Goal: Information Seeking & Learning: Check status

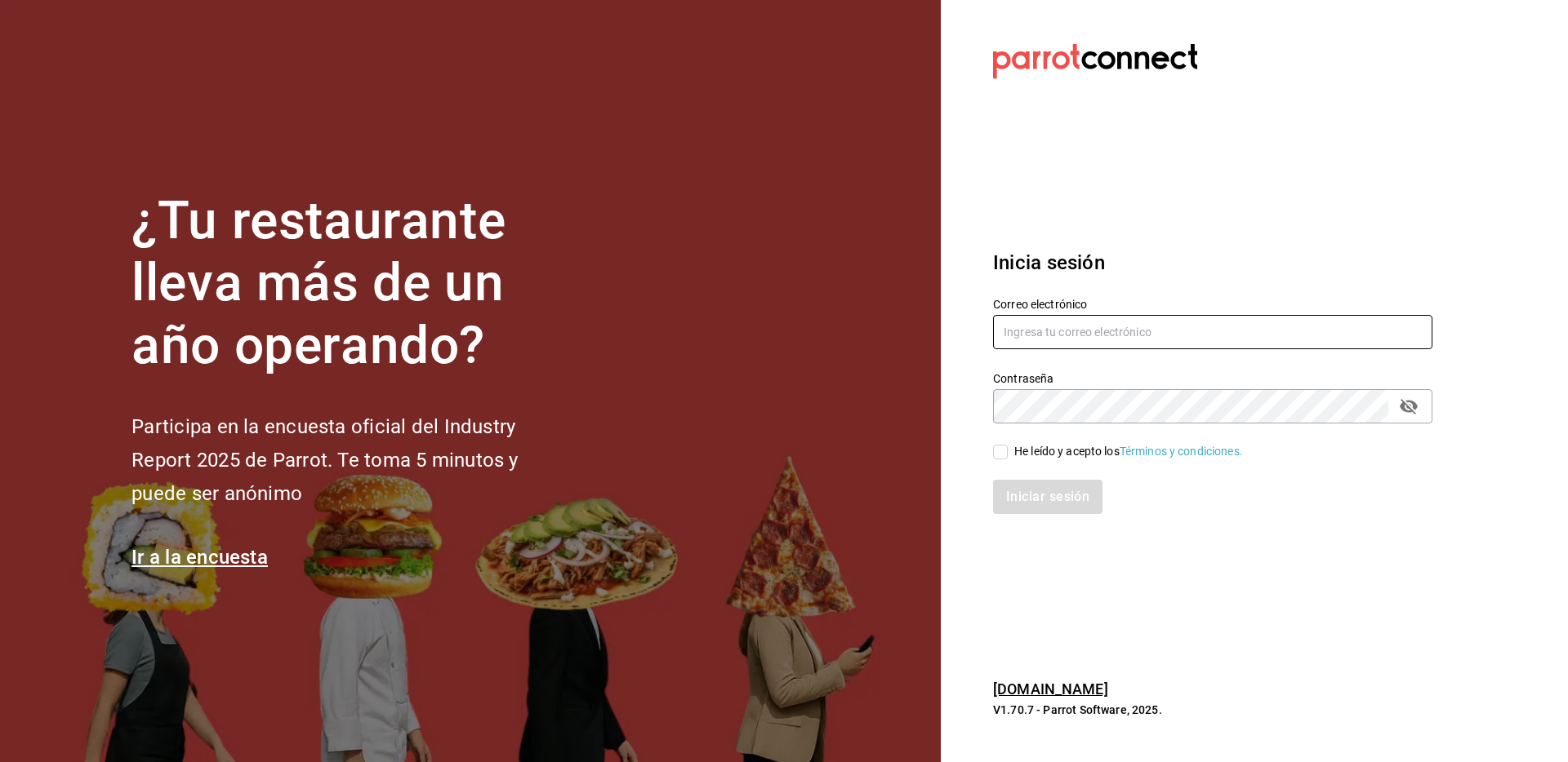
click at [1076, 333] on input "text" at bounding box center [1212, 333] width 439 height 34
paste input "[EMAIL_ADDRESS][DOMAIN_NAME]"
type input "[EMAIL_ADDRESS][DOMAIN_NAME]"
click at [1000, 455] on input "He leído y acepto los Términos y condiciones." at bounding box center [1000, 451] width 14 height 14
checkbox input "true"
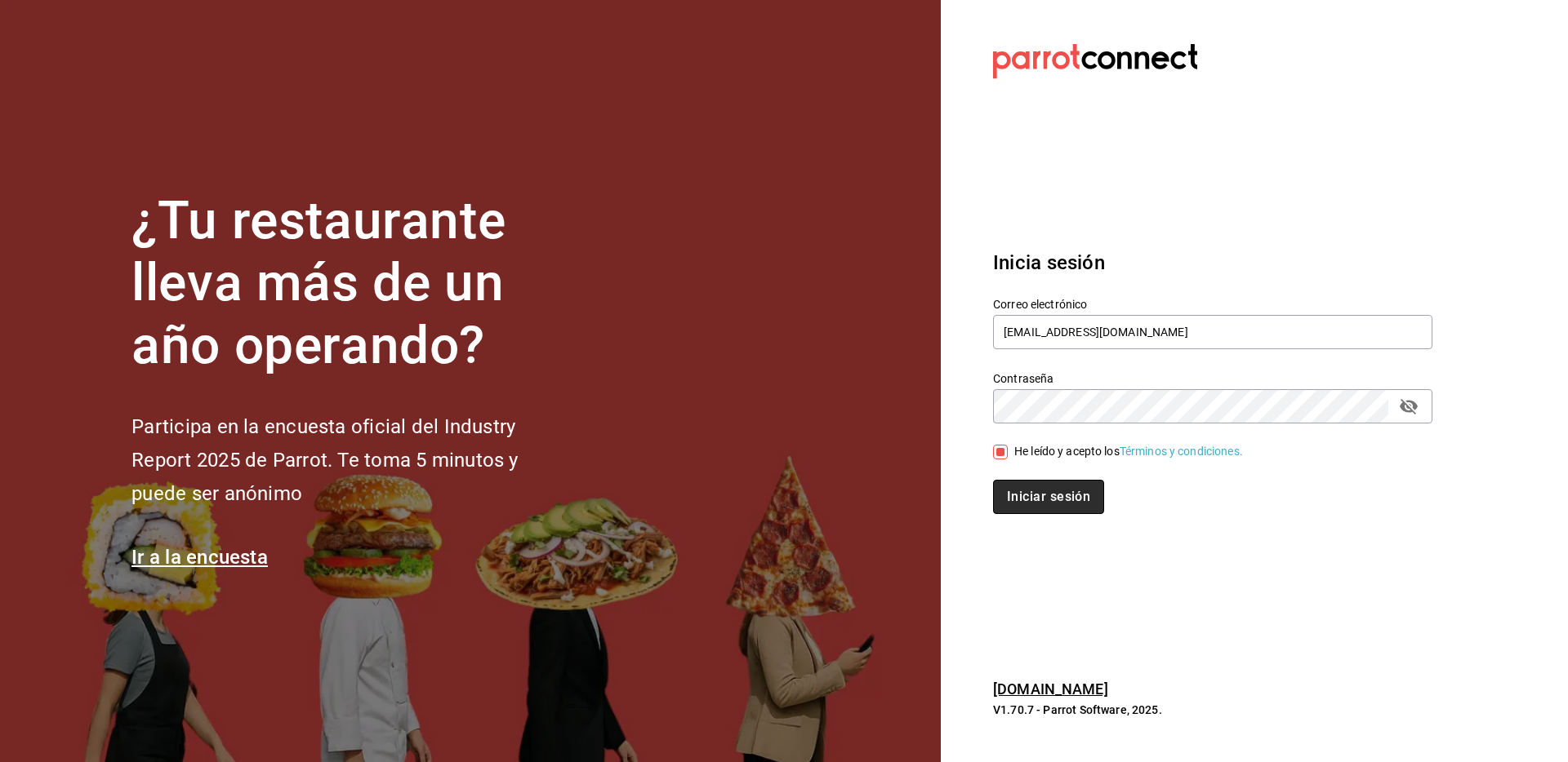
click at [1015, 502] on button "Iniciar sesión" at bounding box center [1049, 497] width 111 height 34
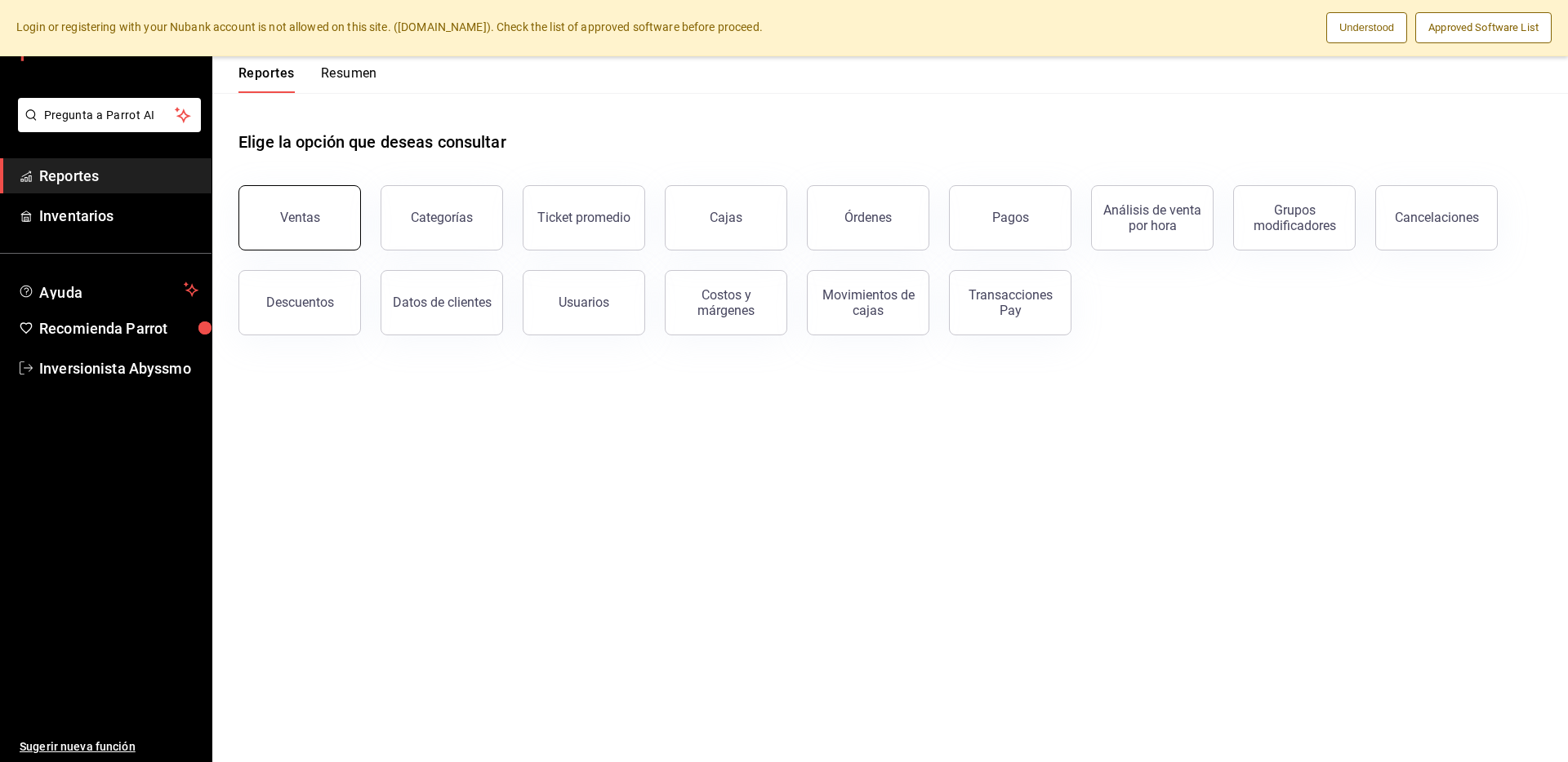
click at [320, 218] on button "Ventas" at bounding box center [299, 218] width 122 height 65
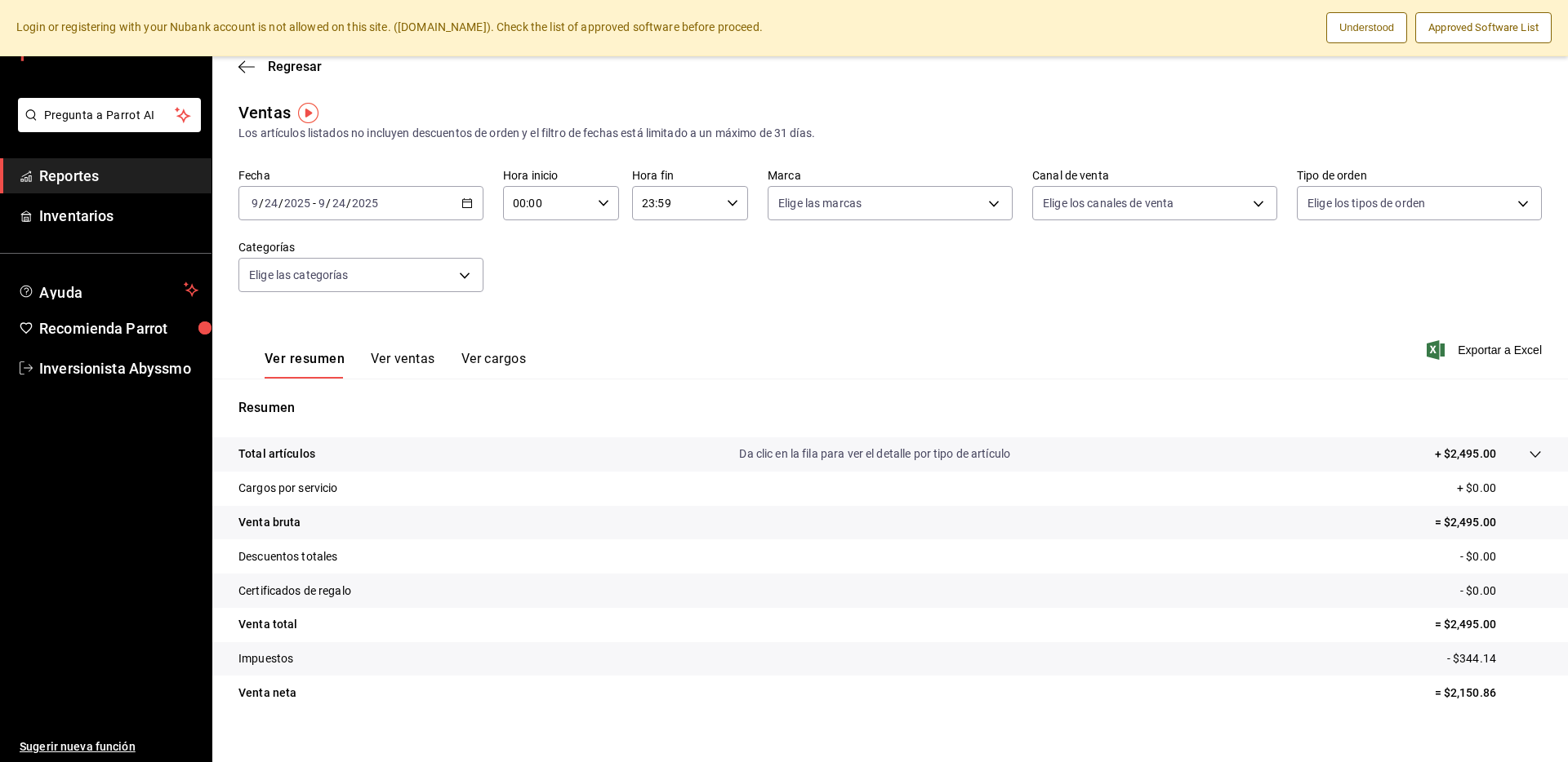
click at [466, 204] on icon "button" at bounding box center [467, 204] width 11 height 11
click at [334, 394] on span "Rango de fechas" at bounding box center [316, 400] width 126 height 17
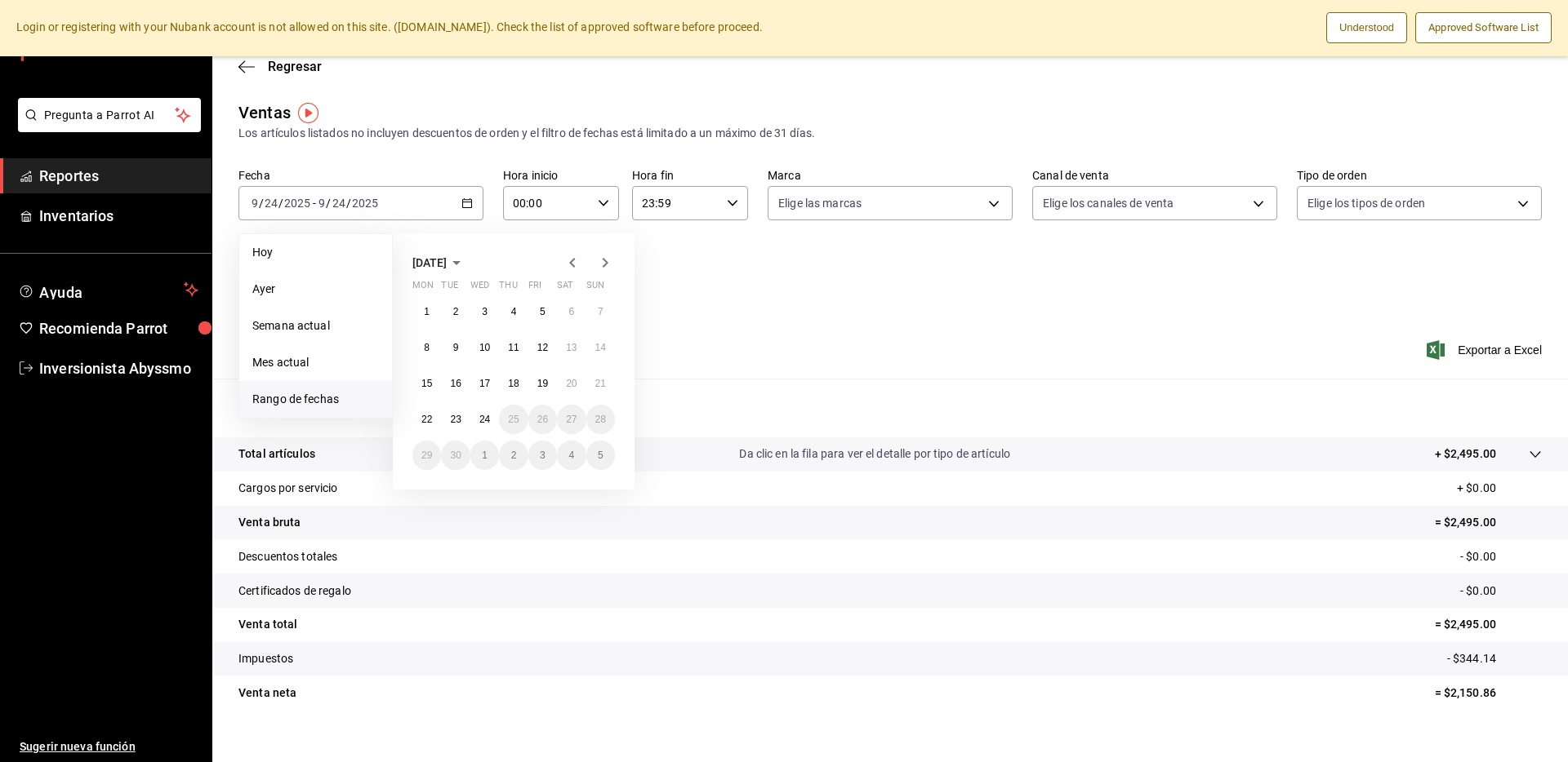
click at [574, 269] on icon "button" at bounding box center [572, 263] width 19 height 19
click at [541, 307] on abbr "1" at bounding box center [542, 312] width 6 height 11
click at [608, 460] on button "31" at bounding box center [601, 455] width 29 height 30
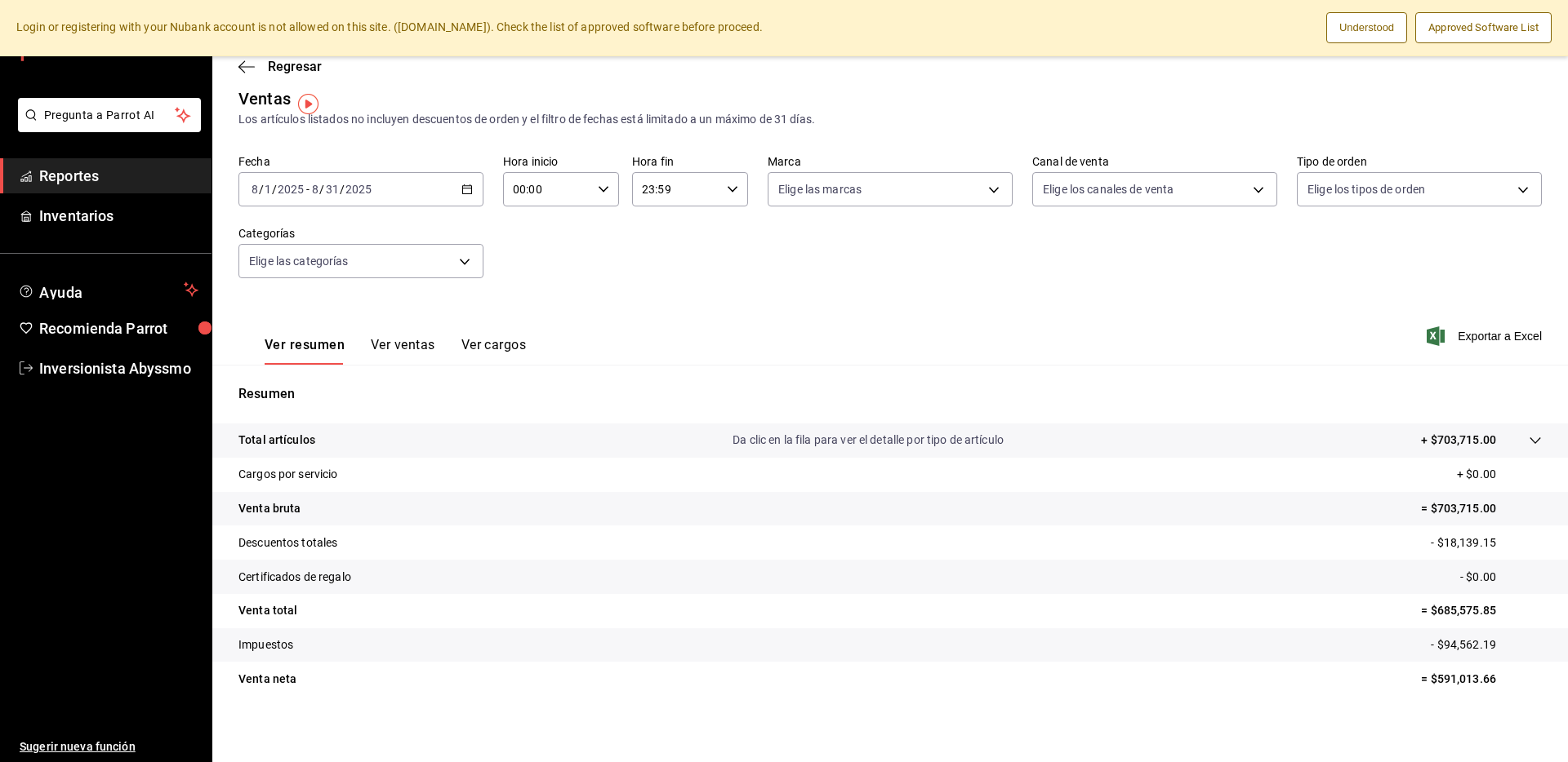
scroll to position [19, 0]
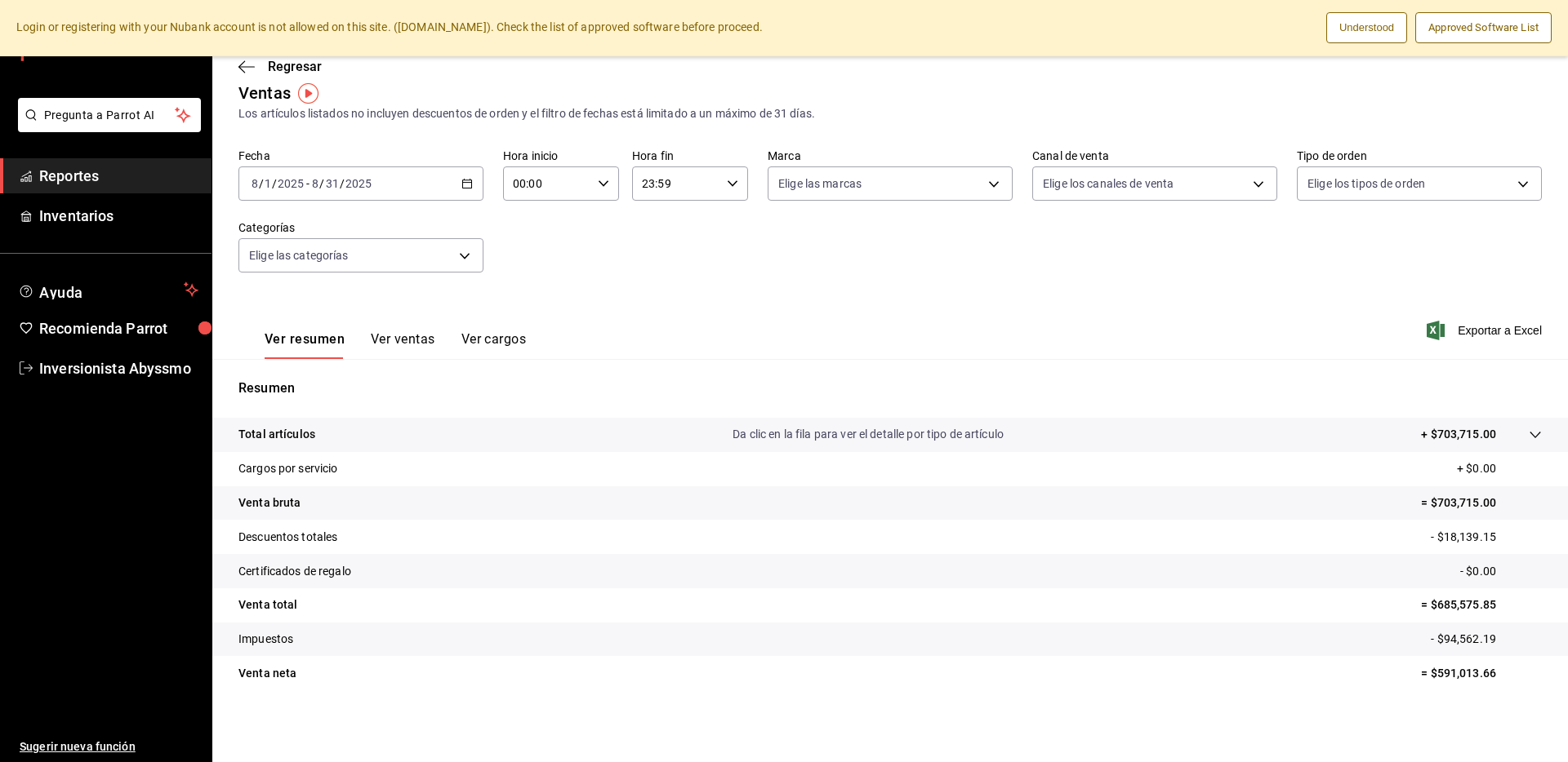
click at [1457, 601] on p "= $685,575.85" at bounding box center [1481, 605] width 121 height 17
click at [497, 333] on button "Ver cargos" at bounding box center [494, 345] width 65 height 28
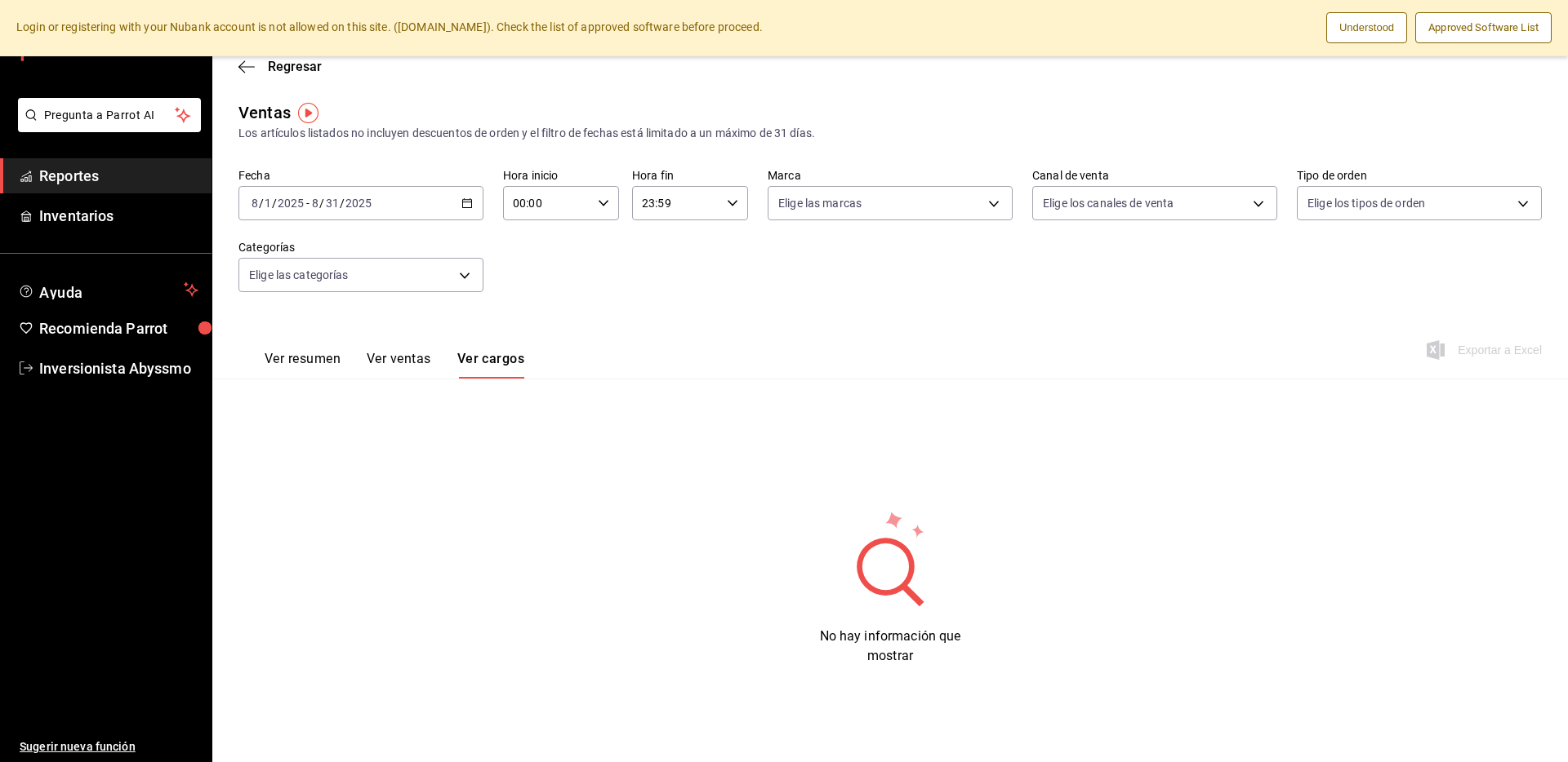
click at [427, 366] on button "Ver ventas" at bounding box center [398, 364] width 64 height 28
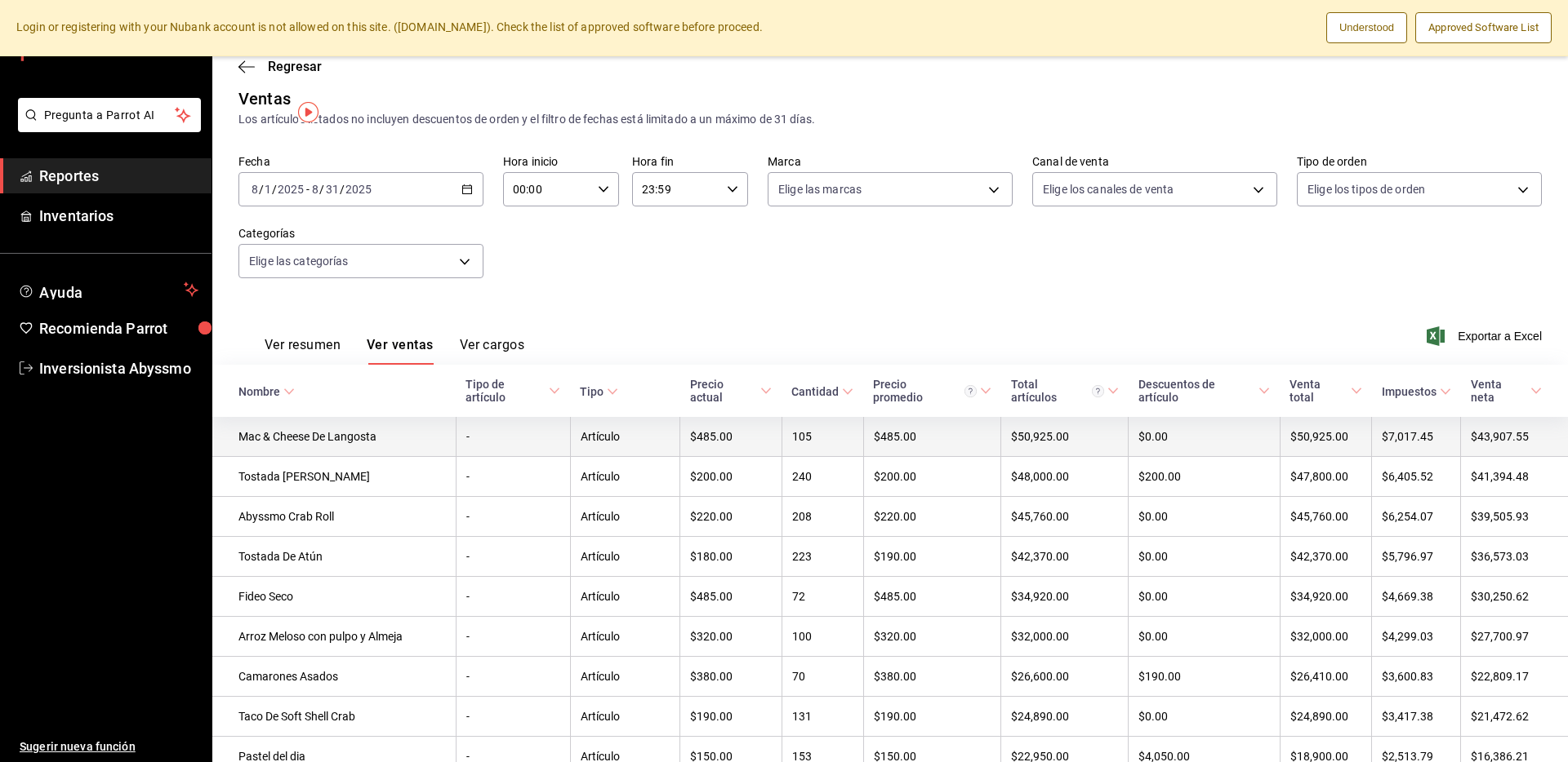
scroll to position [1, 0]
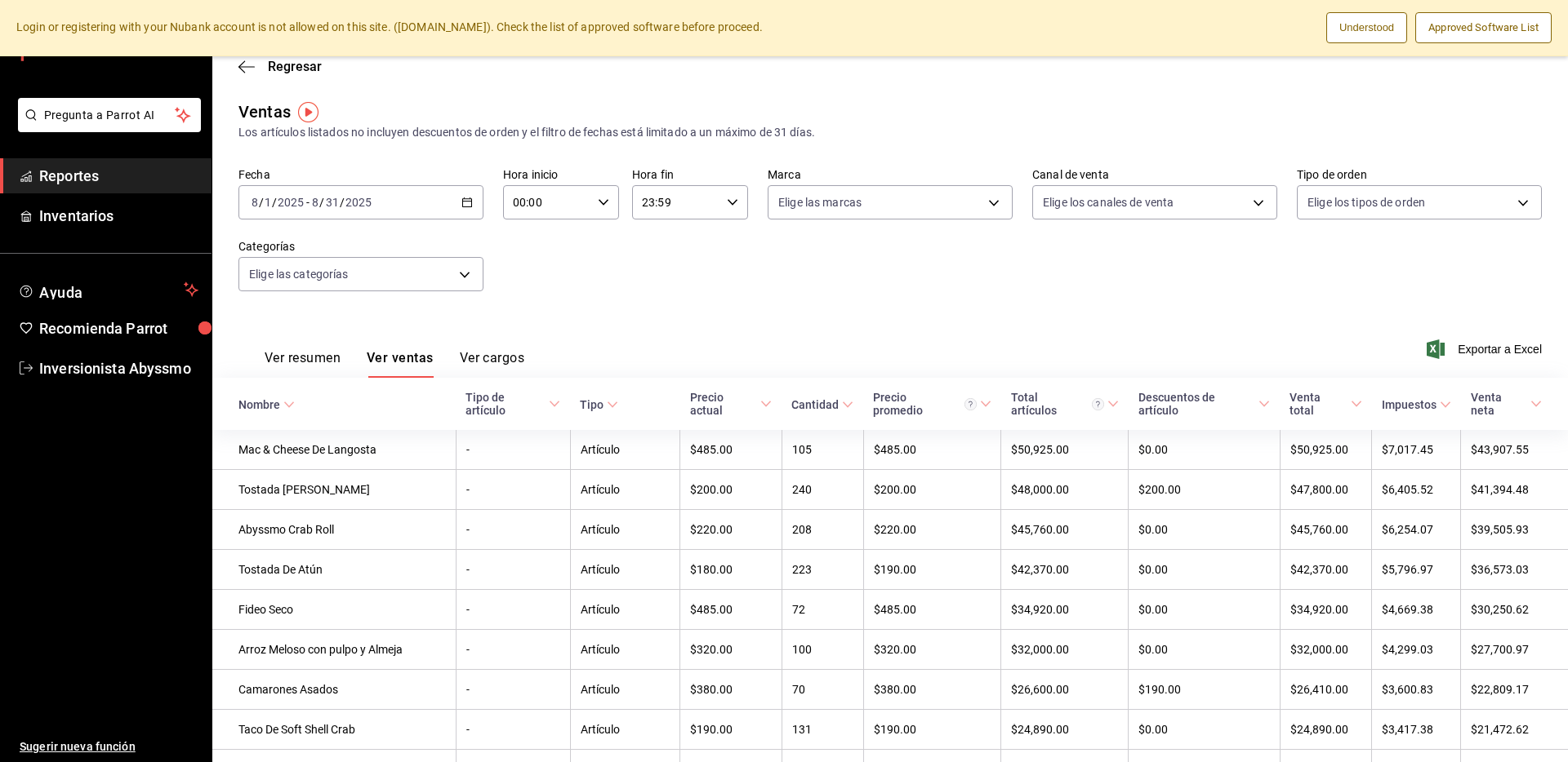
click at [298, 365] on button "Ver resumen" at bounding box center [302, 363] width 76 height 28
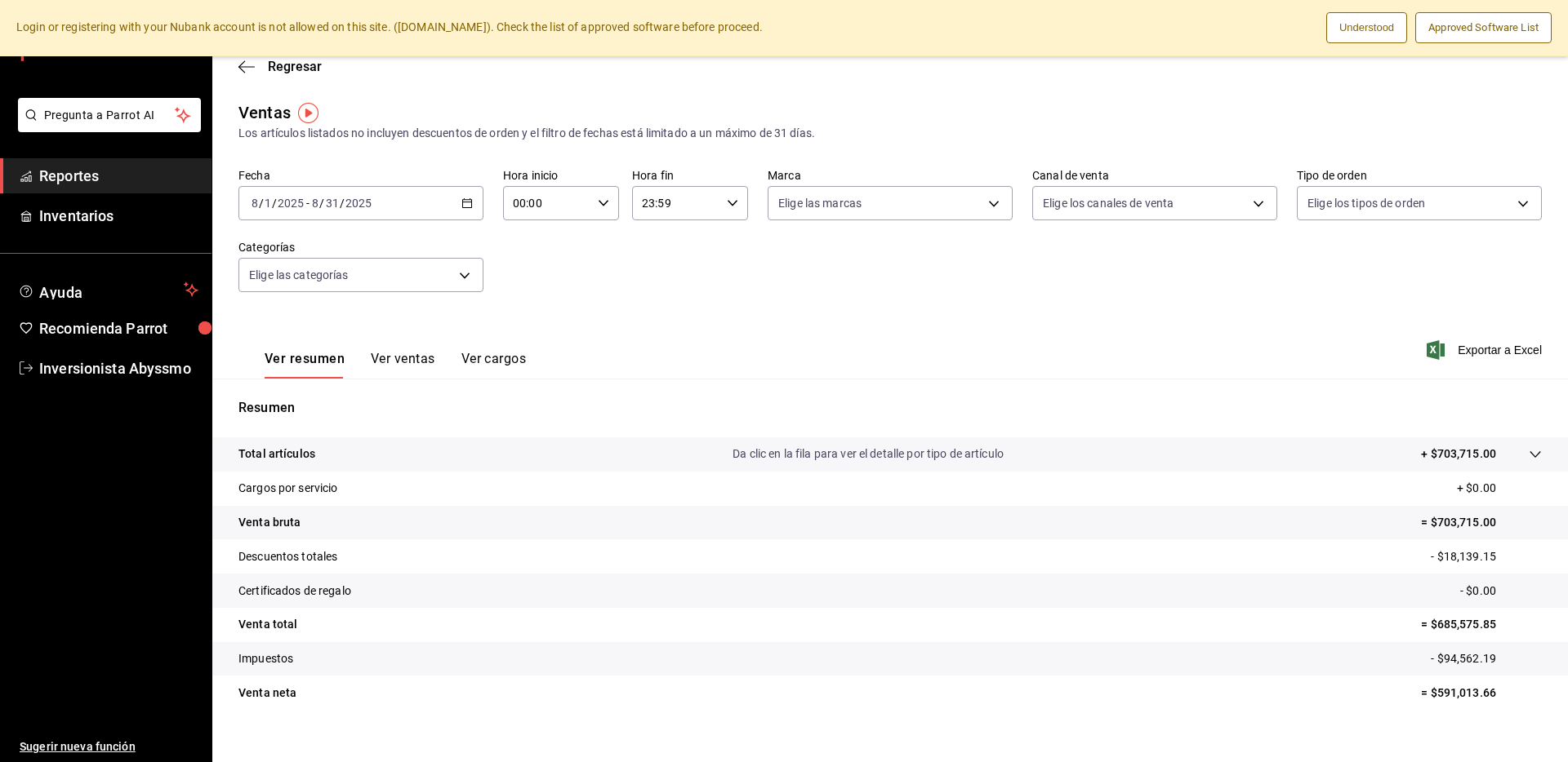
click at [1529, 452] on icon at bounding box center [1535, 455] width 13 height 13
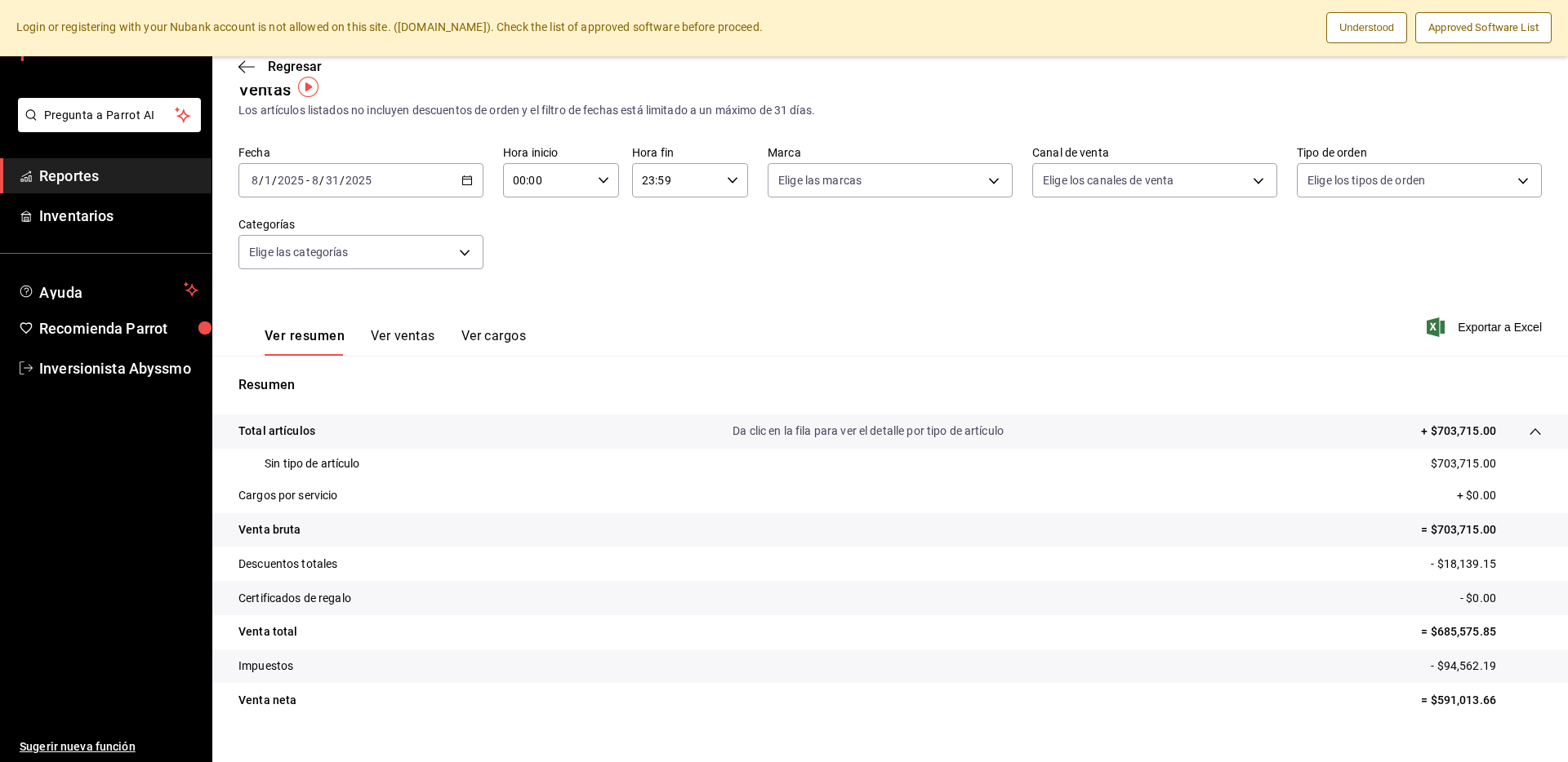
scroll to position [50, 0]
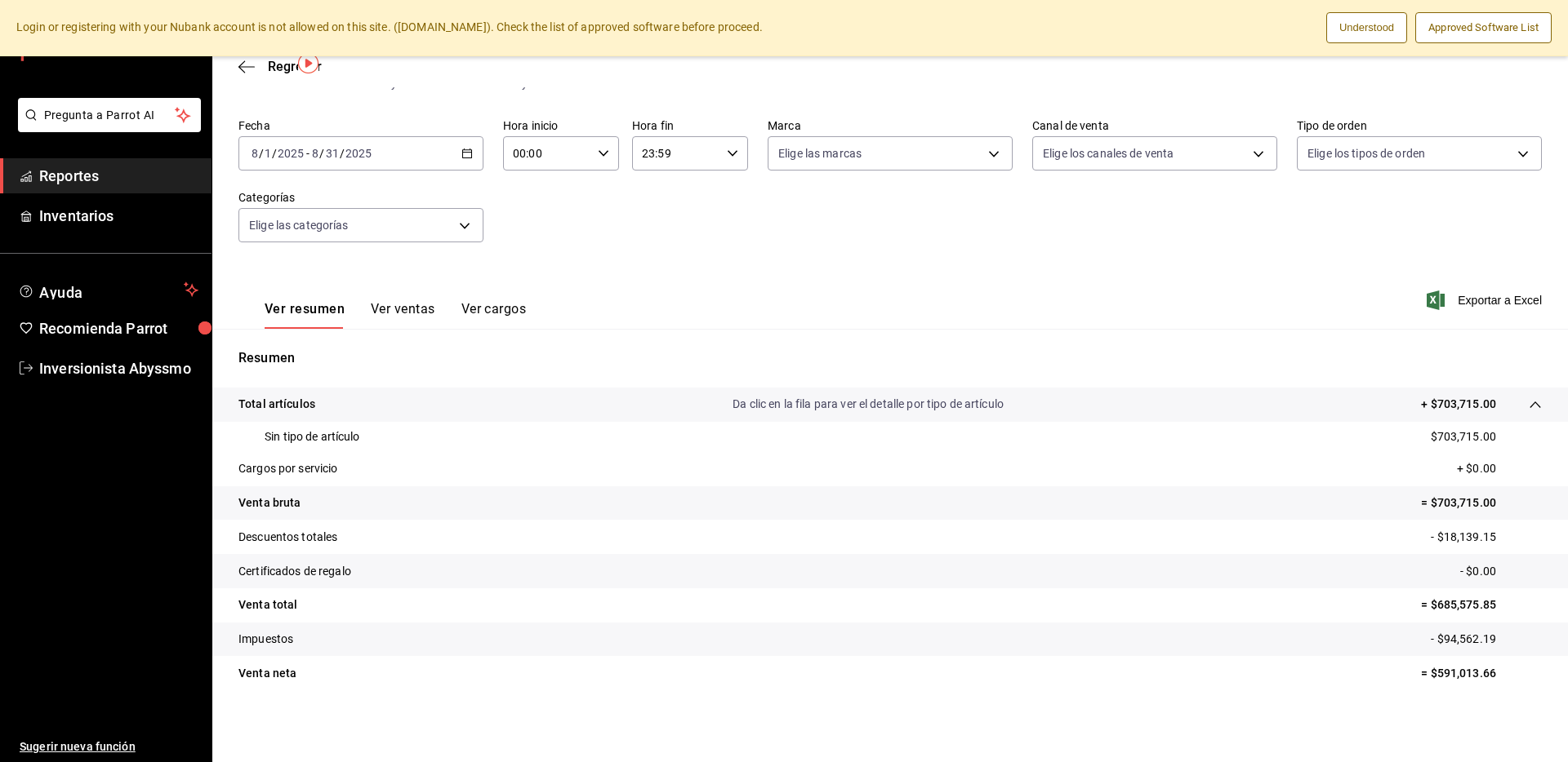
click at [1529, 402] on icon at bounding box center [1535, 405] width 13 height 13
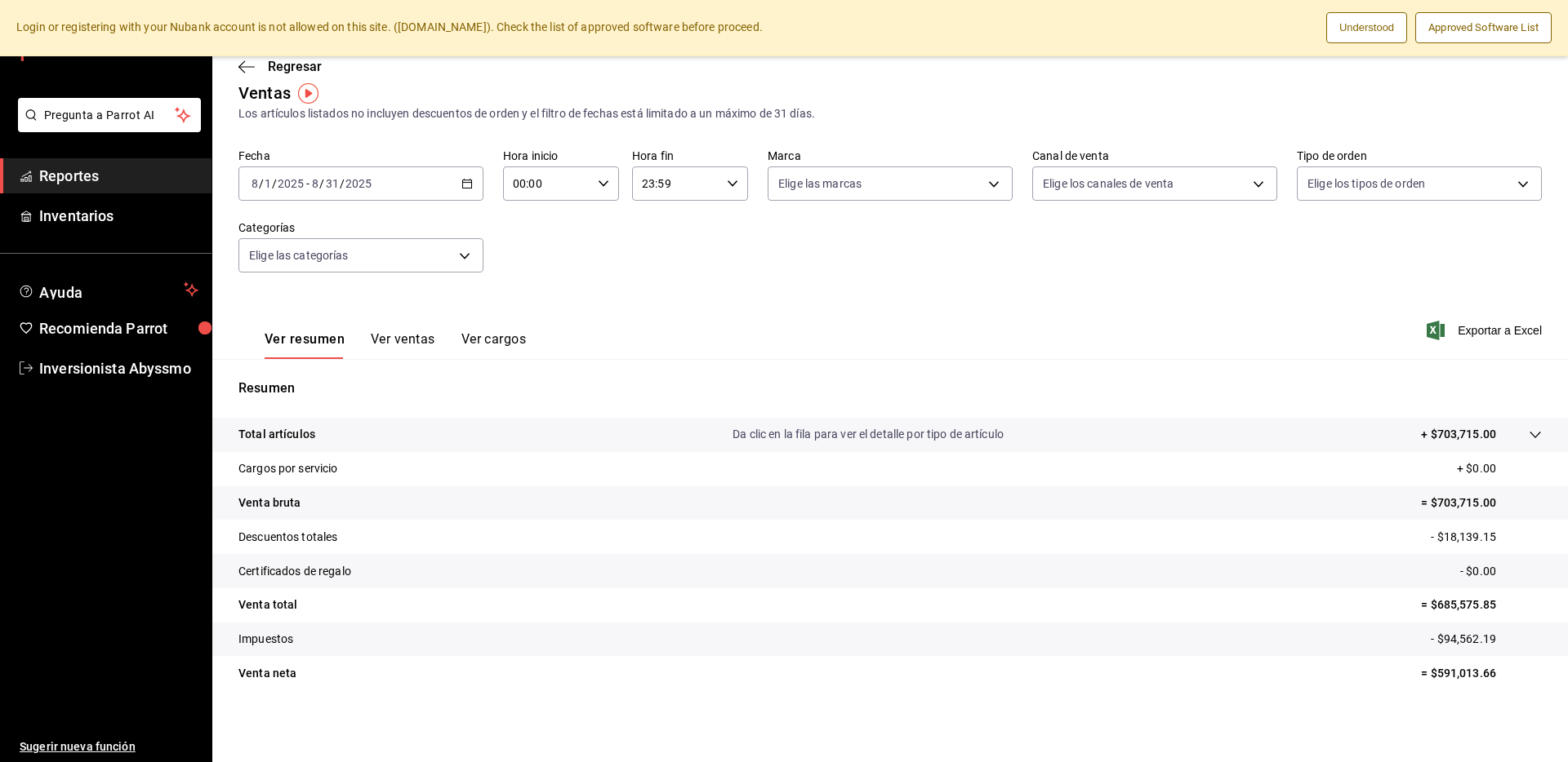
scroll to position [19, 0]
click at [969, 436] on p "Da clic en la fila para ver el detalle por tipo de artículo" at bounding box center [868, 435] width 271 height 17
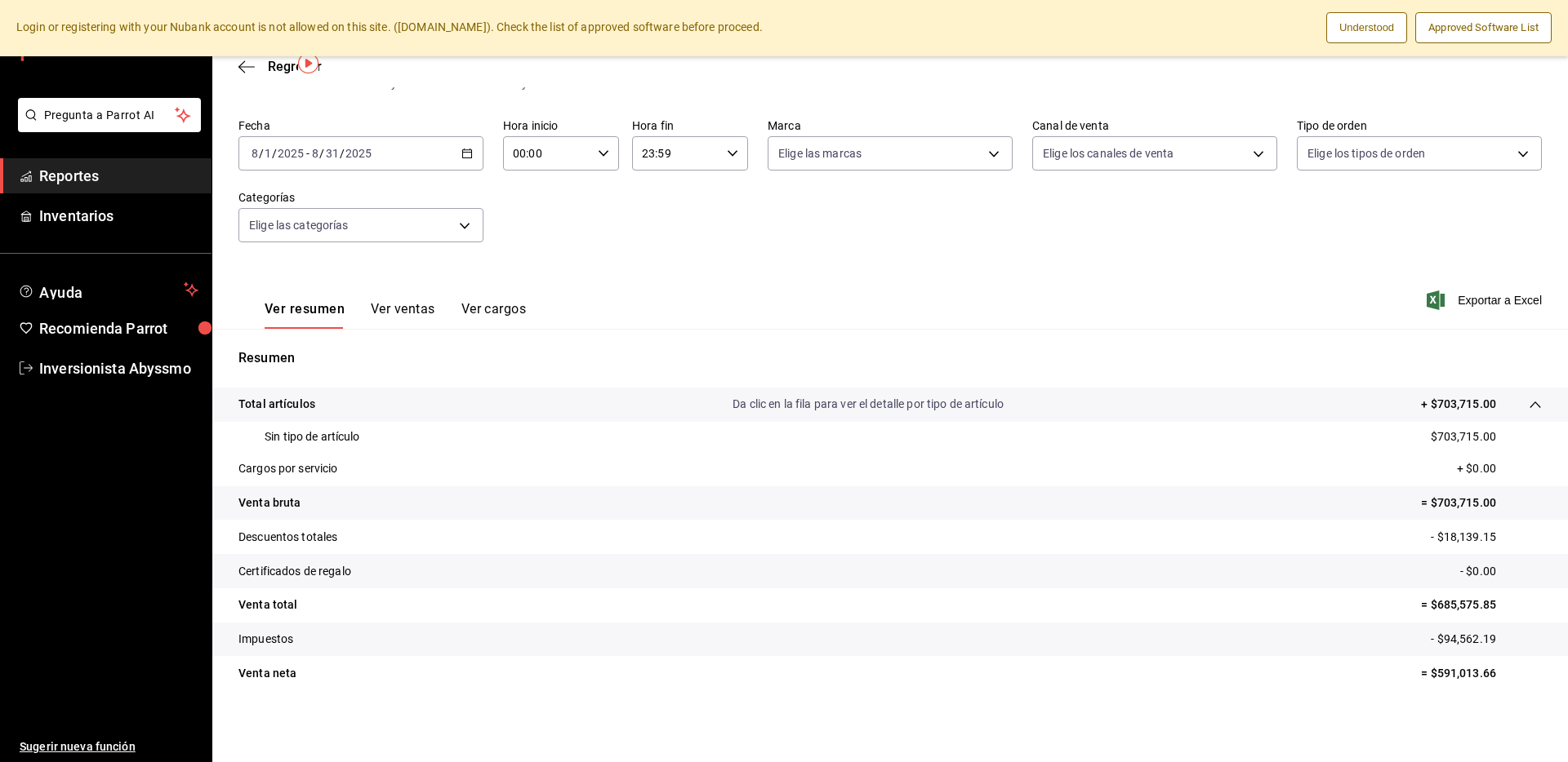
click at [973, 407] on p "Da clic en la fila para ver el detalle por tipo de artículo" at bounding box center [868, 404] width 271 height 17
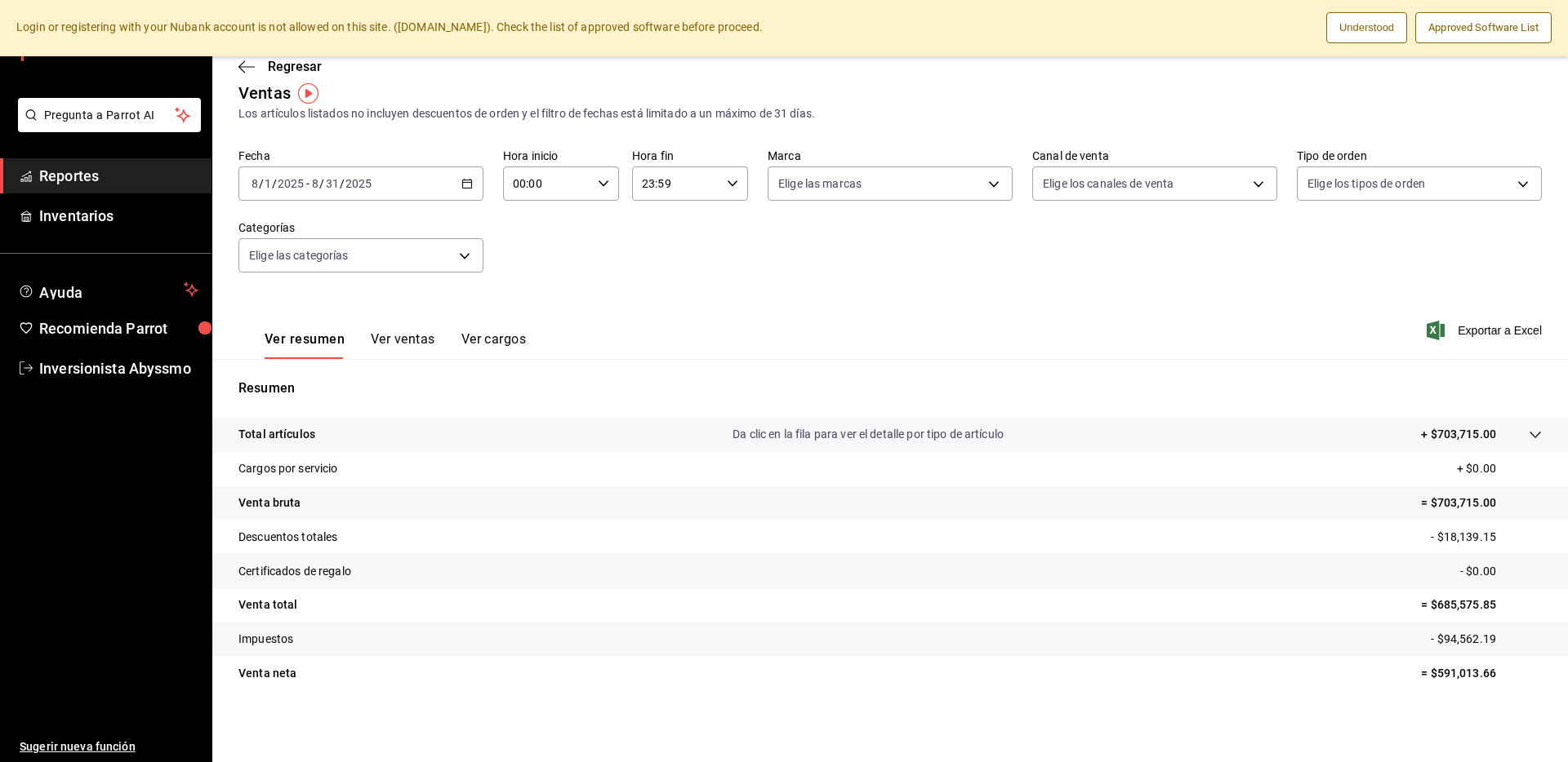
click at [1447, 539] on p "- $18,139.15" at bounding box center [1487, 537] width 111 height 17
click at [1471, 570] on p "- $0.00" at bounding box center [1500, 572] width 81 height 17
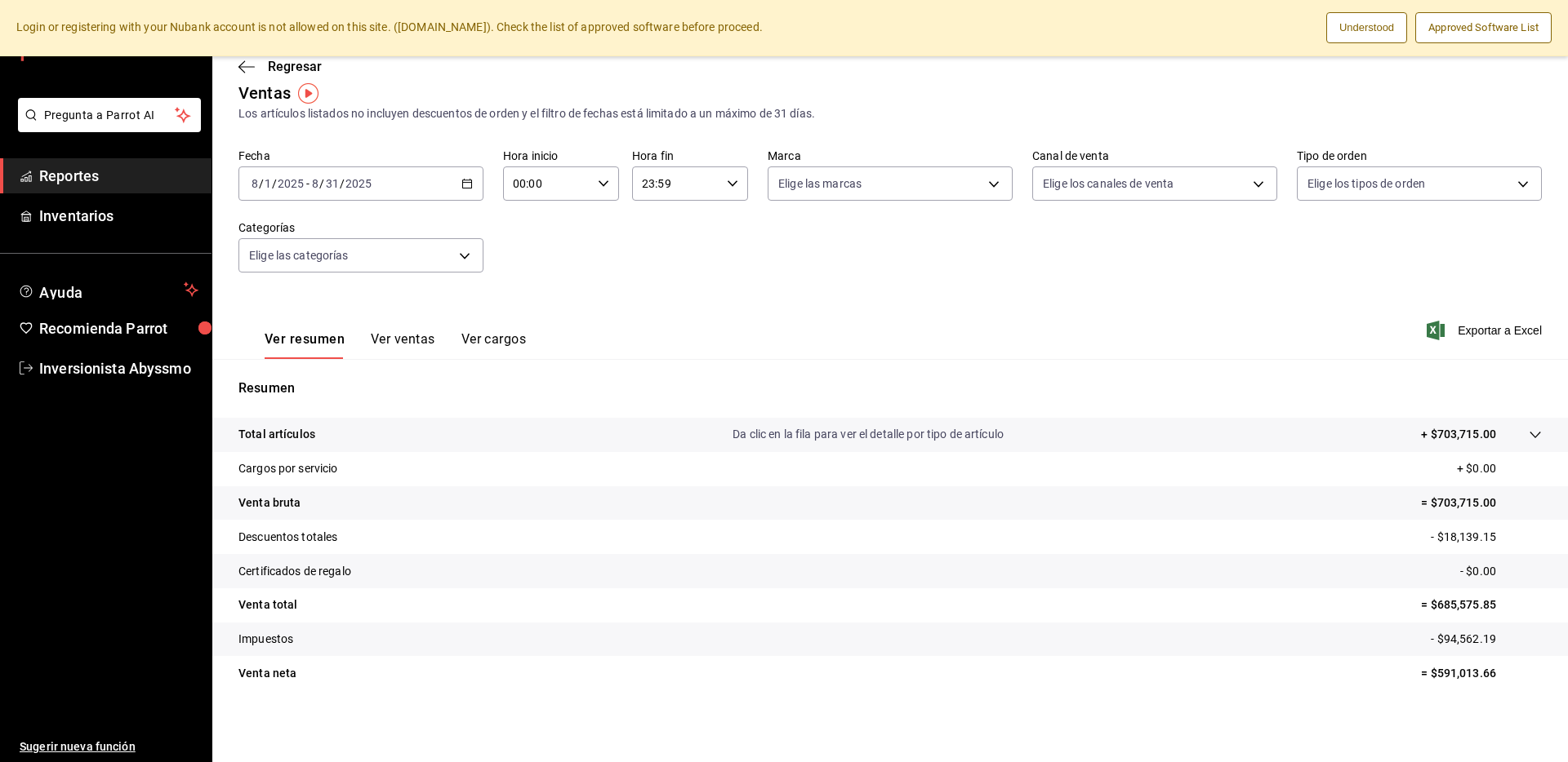
click at [1468, 602] on p "= $685,575.85" at bounding box center [1481, 605] width 121 height 17
click at [1463, 606] on p "= $685,575.85" at bounding box center [1481, 605] width 121 height 17
drag, startPoint x: 1496, startPoint y: 603, endPoint x: 1426, endPoint y: 599, distance: 70.1
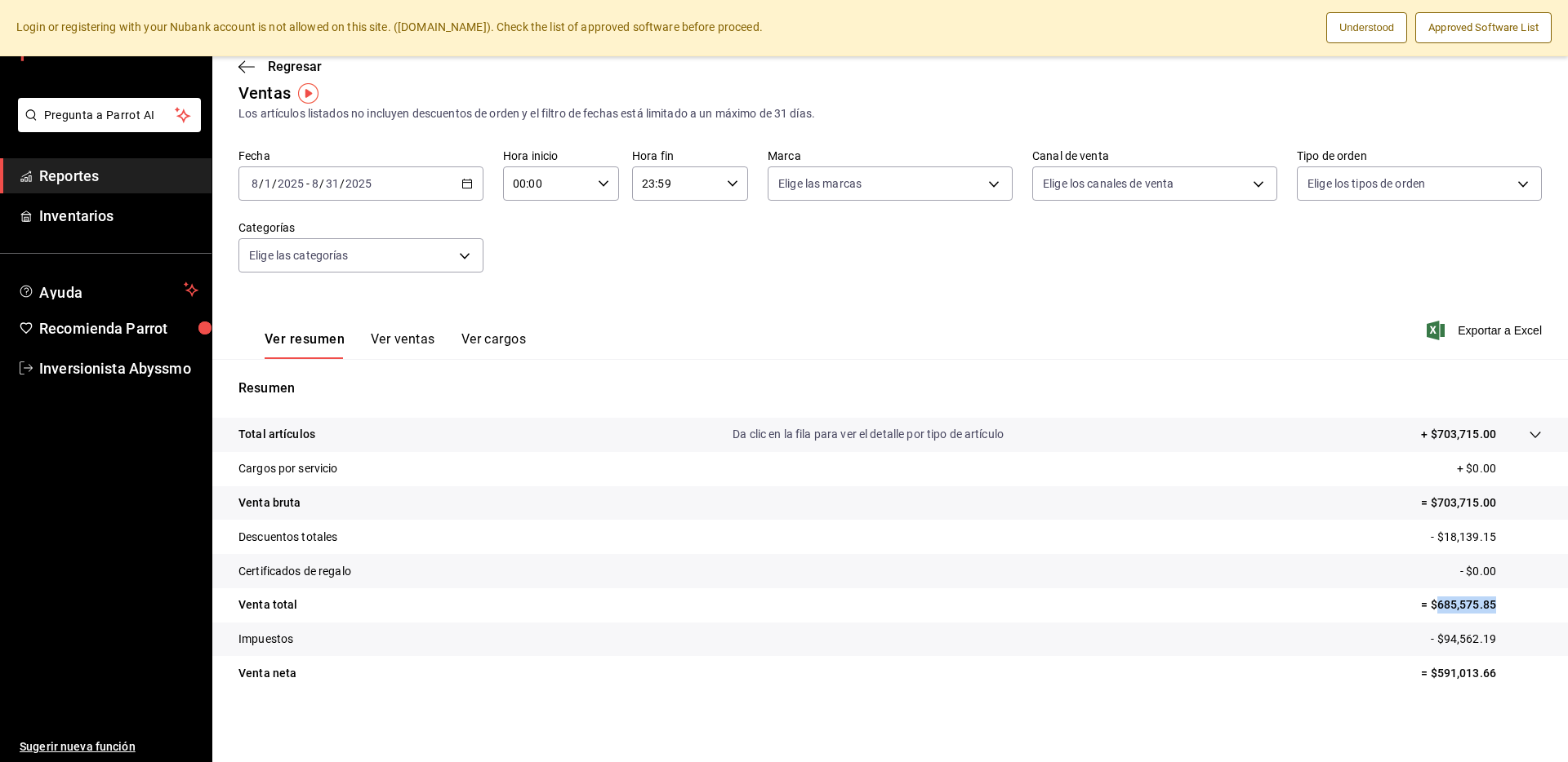
click at [1426, 599] on p "= $685,575.85" at bounding box center [1481, 605] width 121 height 17
copy p "685,575.85"
click at [469, 186] on \(Stroke\) "button" at bounding box center [467, 184] width 10 height 9
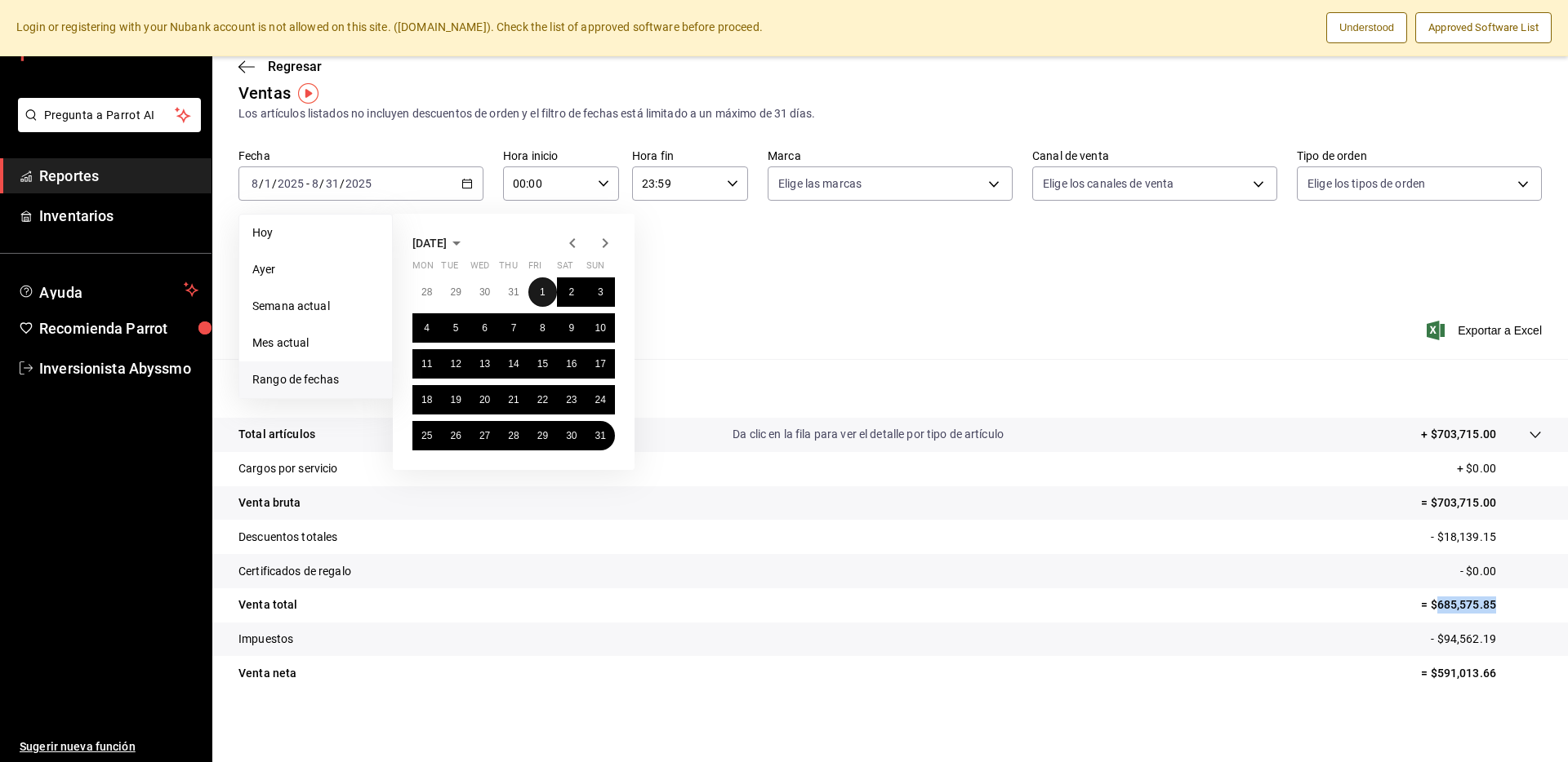
click at [542, 293] on abbr "1" at bounding box center [542, 293] width 6 height 11
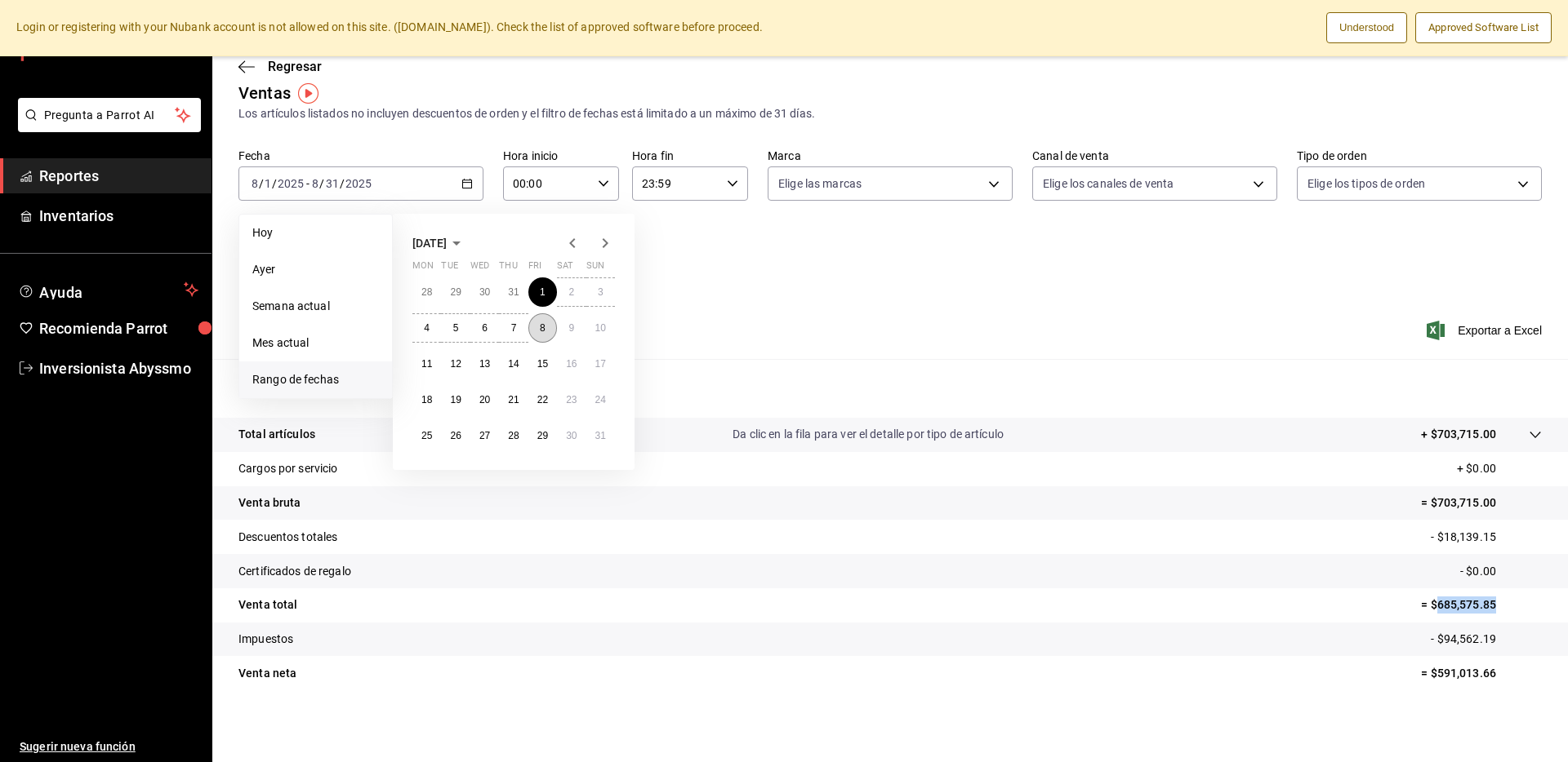
click at [545, 330] on button "8" at bounding box center [542, 328] width 29 height 30
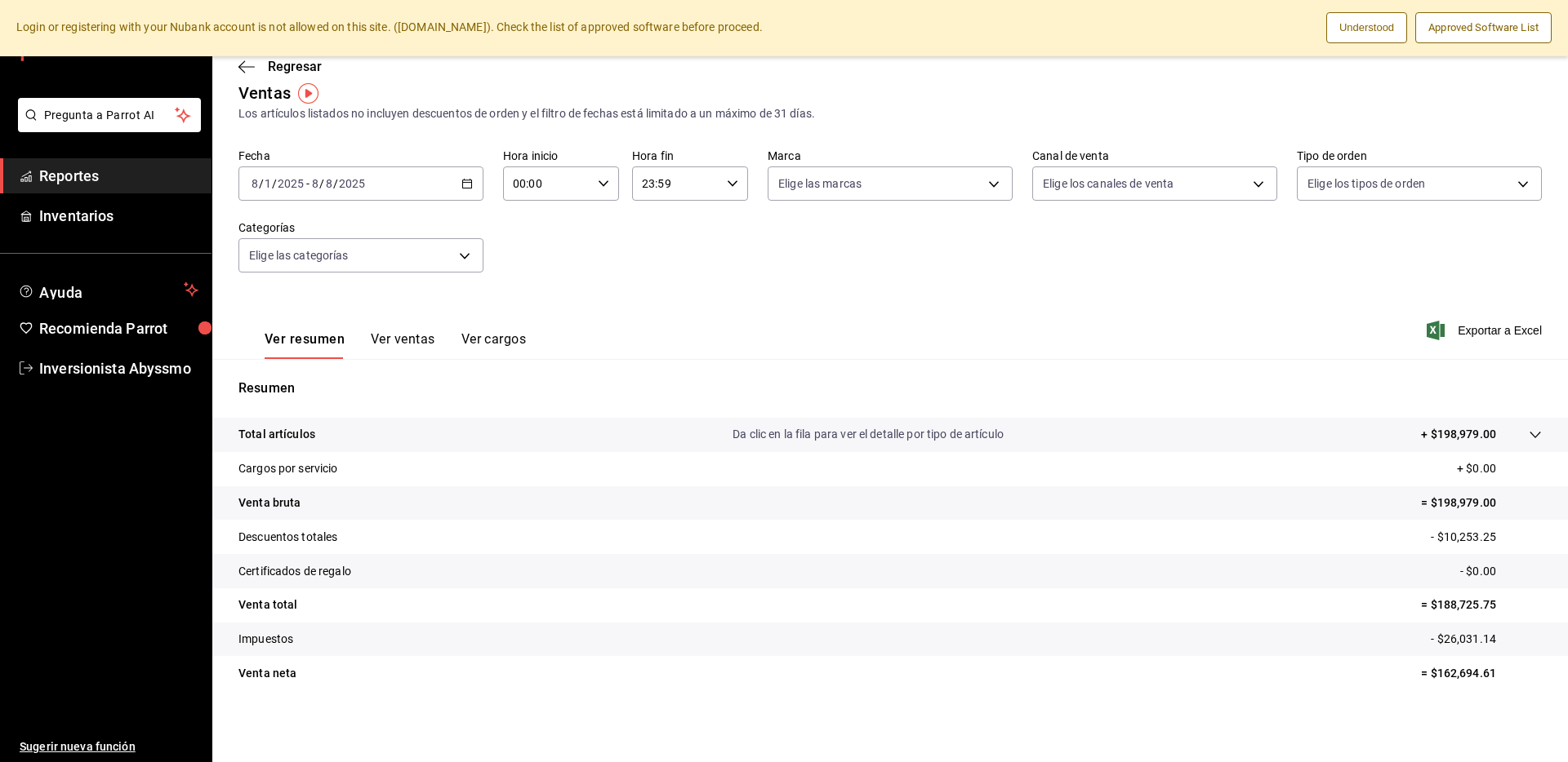
click at [466, 192] on div "2025-08-01 8 / 1 / 2025 - 2025-08-08 8 / 8 / 2025" at bounding box center [361, 184] width 245 height 34
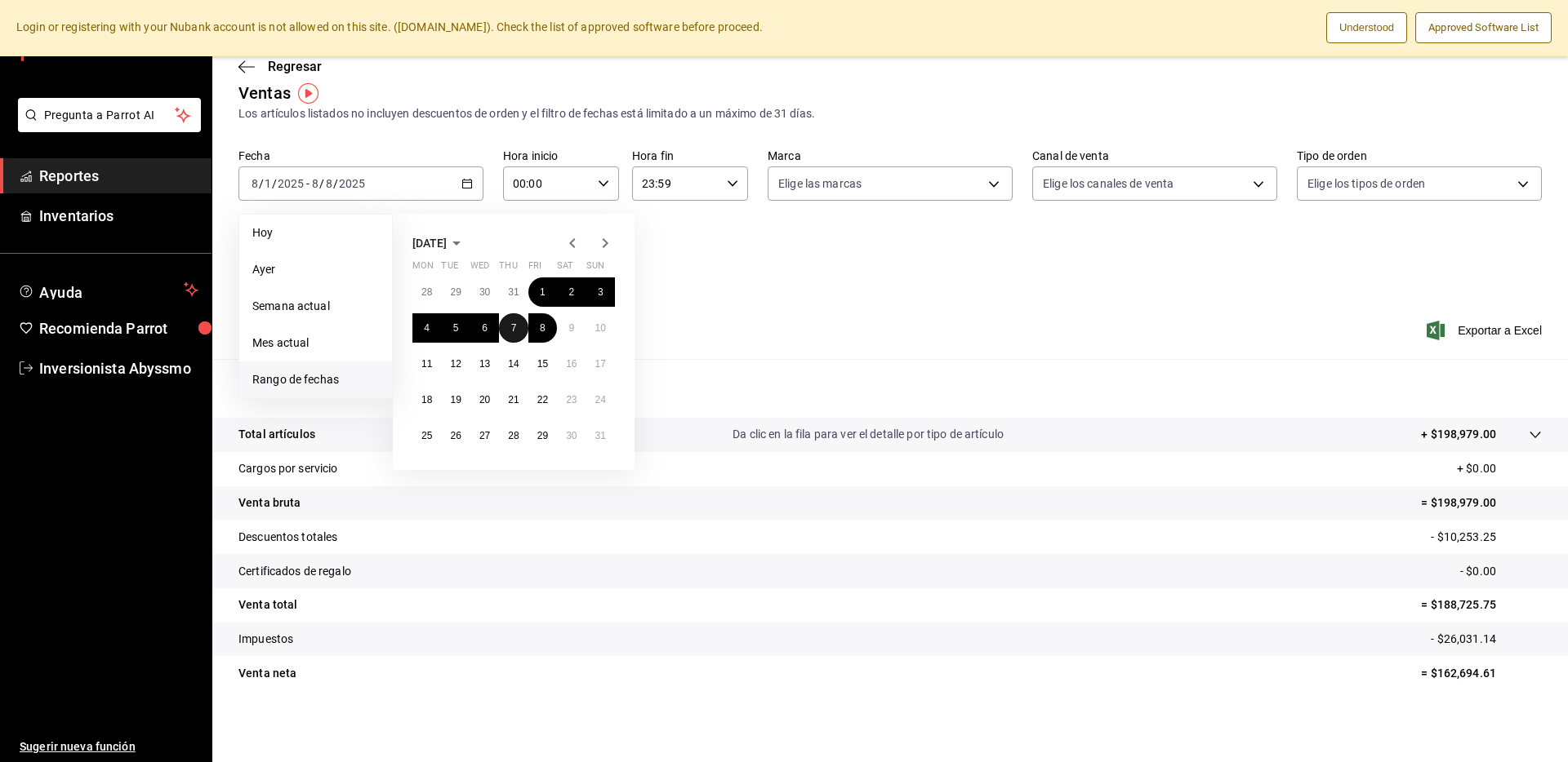
click at [521, 323] on button "7" at bounding box center [514, 328] width 29 height 30
click at [540, 292] on abbr "1" at bounding box center [542, 293] width 6 height 11
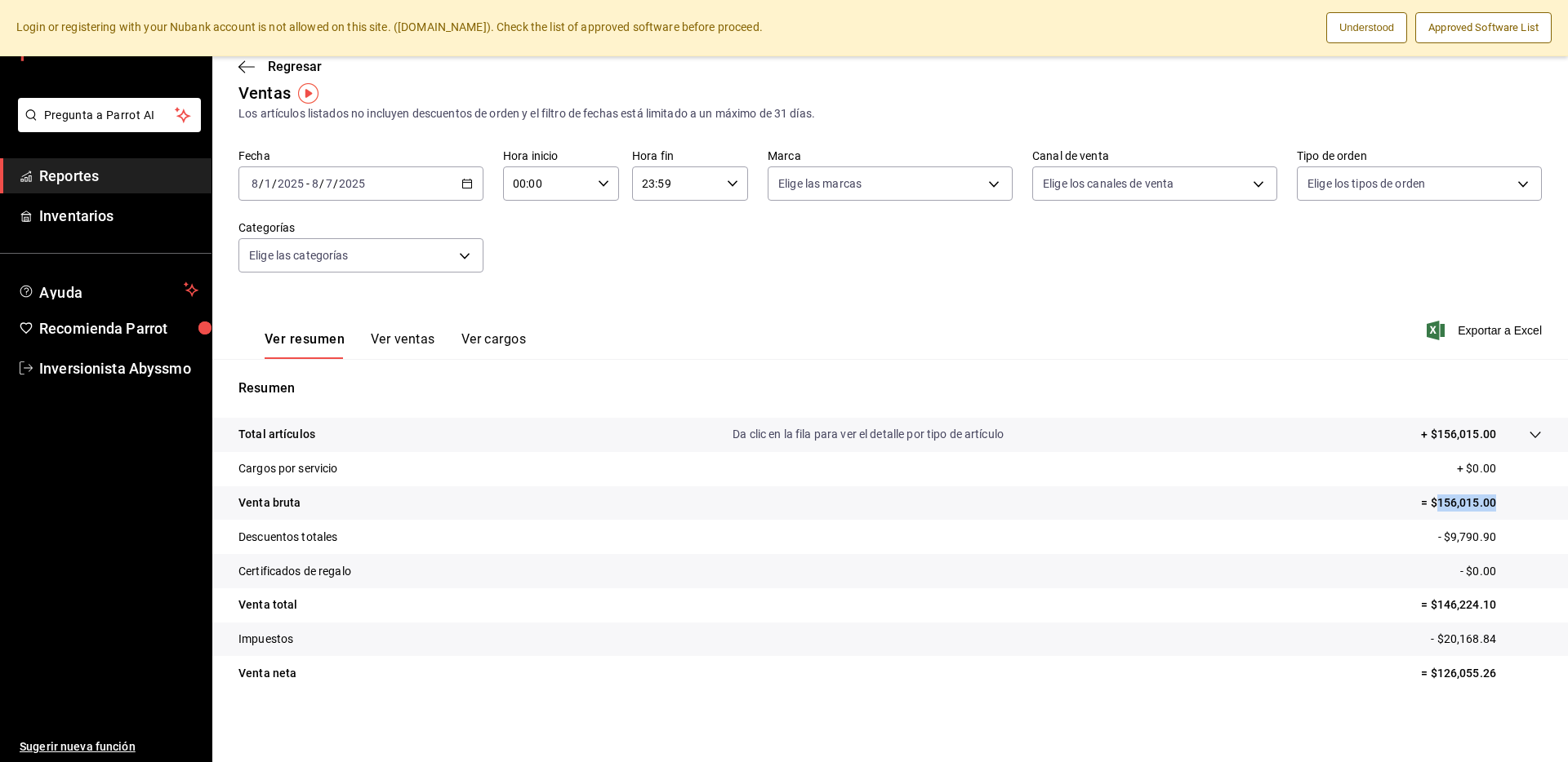
drag, startPoint x: 1499, startPoint y: 500, endPoint x: 1426, endPoint y: 508, distance: 73.4
click at [1426, 508] on p "= $156,015.00" at bounding box center [1481, 503] width 121 height 17
copy p "156,015.00"
drag, startPoint x: 1491, startPoint y: 535, endPoint x: 1440, endPoint y: 544, distance: 51.8
click at [1440, 544] on p "- $9,790.90" at bounding box center [1490, 537] width 103 height 17
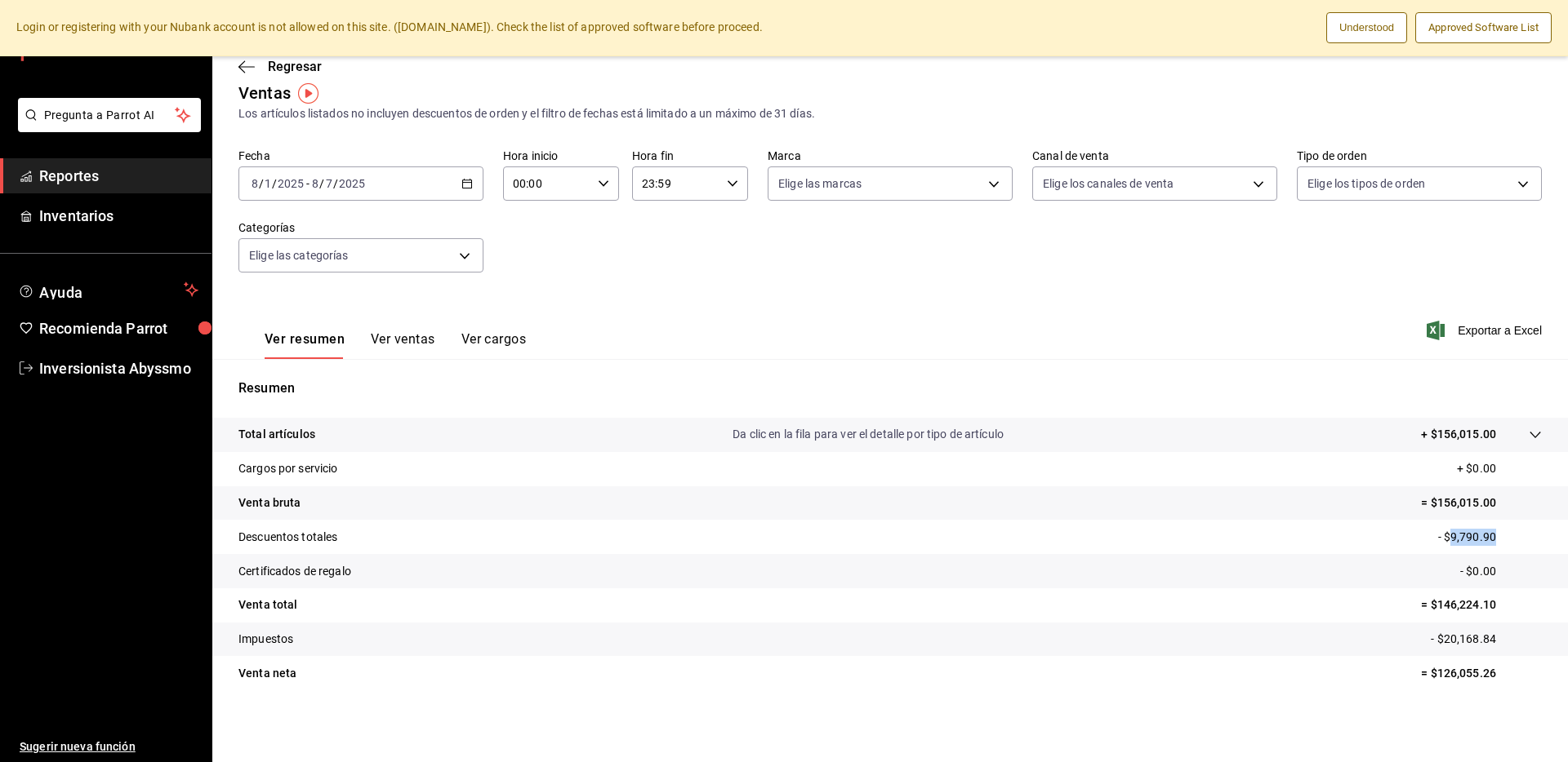
copy p "9,790.90"
drag, startPoint x: 1496, startPoint y: 638, endPoint x: 1434, endPoint y: 640, distance: 62.0
click at [1434, 640] on p "- $20,168.84" at bounding box center [1487, 640] width 111 height 17
copy p "20,168.84"
click at [469, 181] on \(Stroke\) "button" at bounding box center [467, 184] width 10 height 9
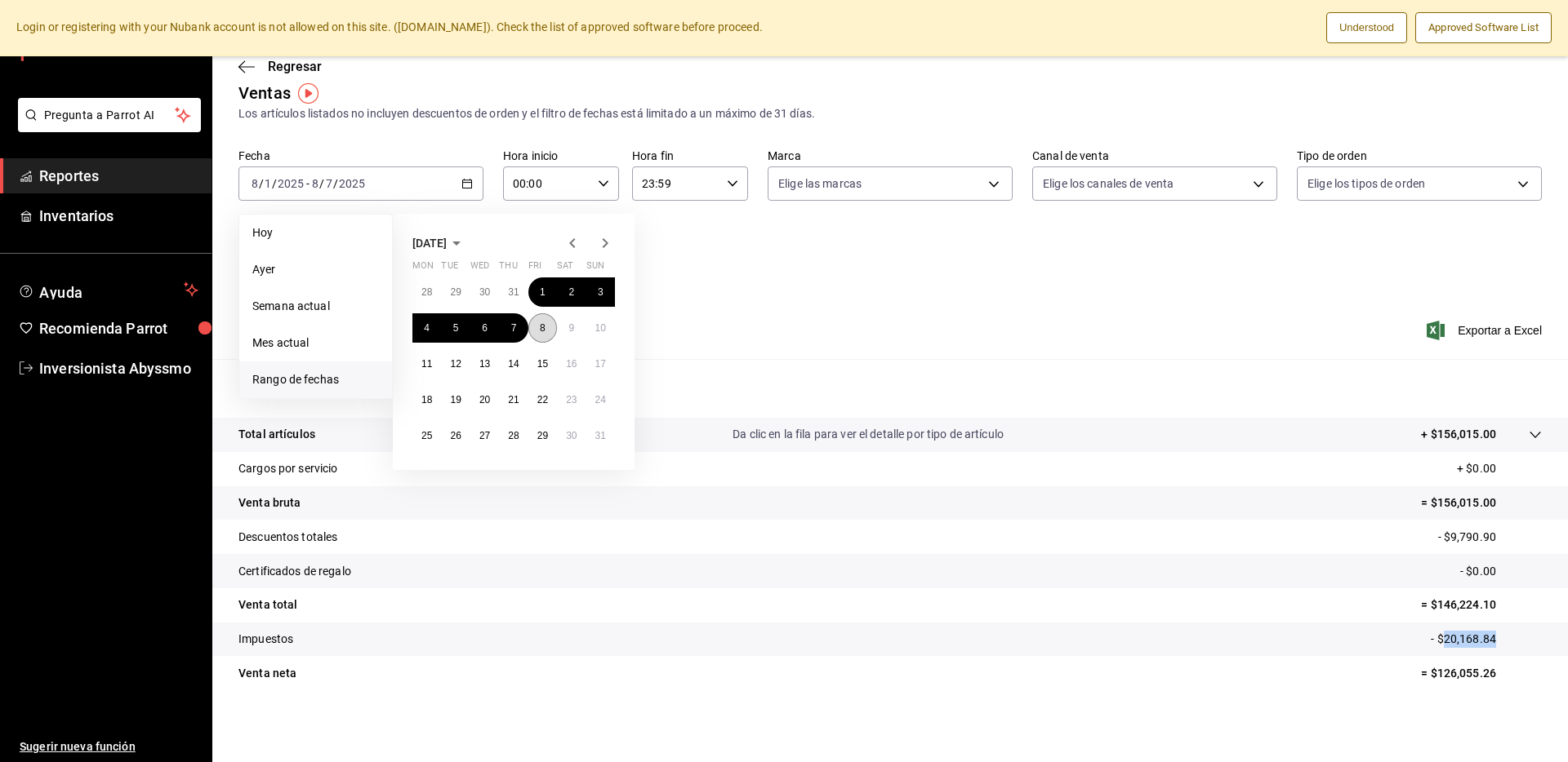
click at [541, 325] on abbr "8" at bounding box center [542, 328] width 6 height 11
click at [511, 365] on abbr "14" at bounding box center [513, 364] width 11 height 11
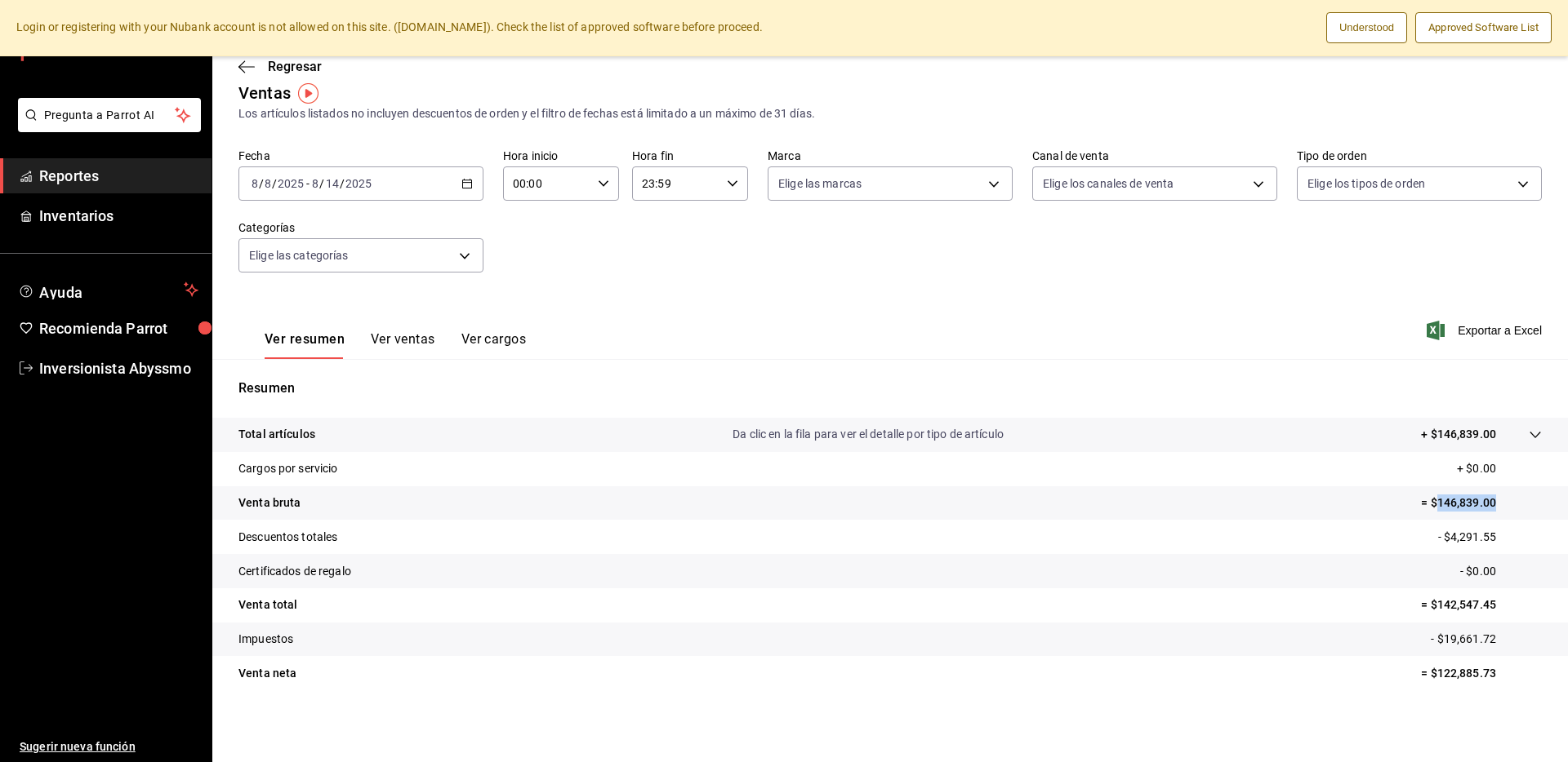
copy p "146,839.00"
drag, startPoint x: 1488, startPoint y: 503, endPoint x: 1370, endPoint y: 458, distance: 126.3
click at [1370, 458] on tbody "Total artículos Da clic en la fila para ver el detalle por tipo de artículo + $…" at bounding box center [890, 554] width 1356 height 272
click at [1470, 537] on p "- $4,291.55" at bounding box center [1490, 537] width 103 height 17
drag, startPoint x: 1485, startPoint y: 534, endPoint x: 1442, endPoint y: 539, distance: 43.3
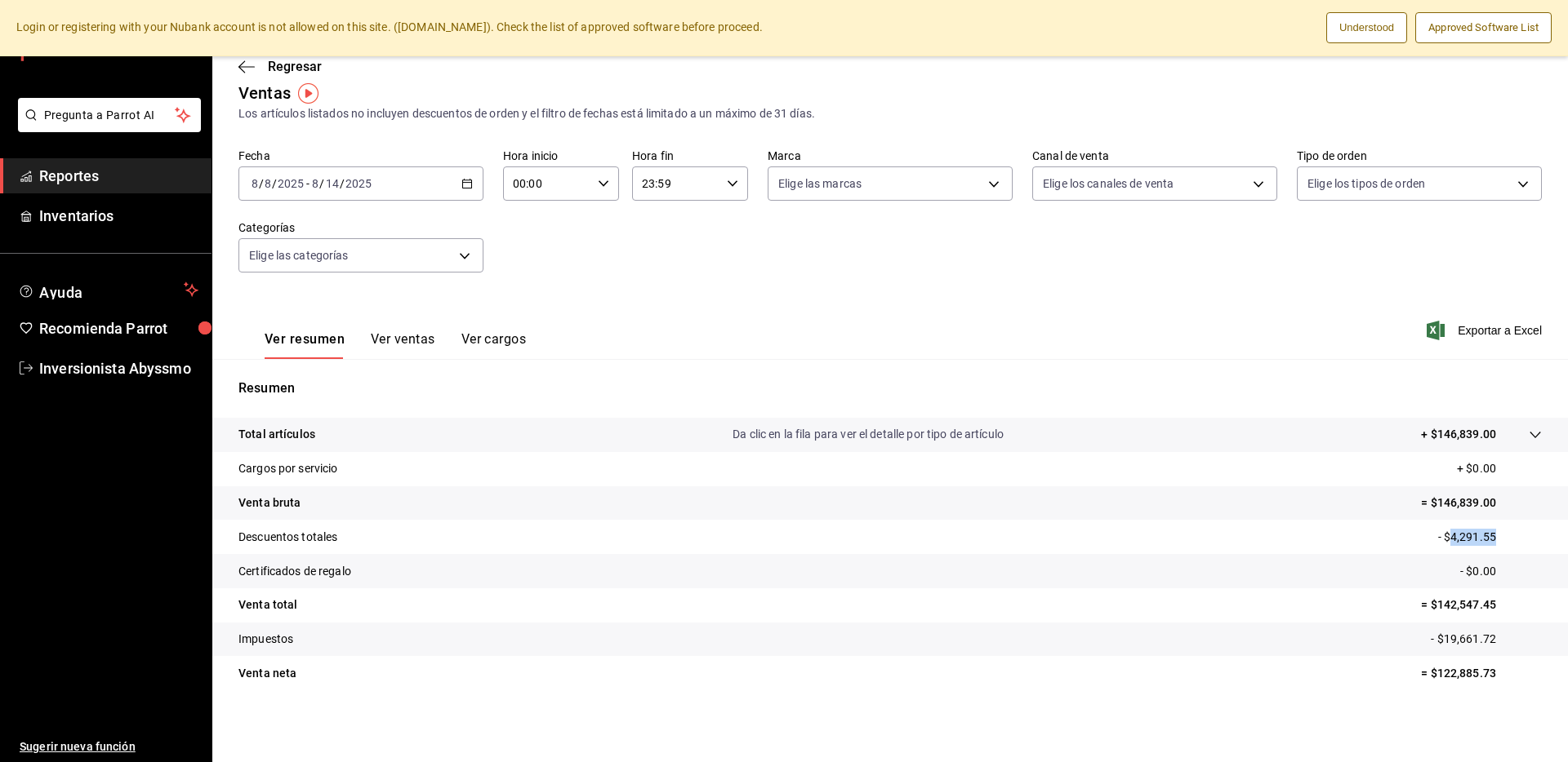
click at [1442, 539] on p "- $4,291.55" at bounding box center [1490, 537] width 103 height 17
copy p "4,291.55"
click at [466, 195] on div "2025-08-08 8 / 8 / 2025 - 2025-08-14 8 / 14 / 2025" at bounding box center [361, 184] width 245 height 34
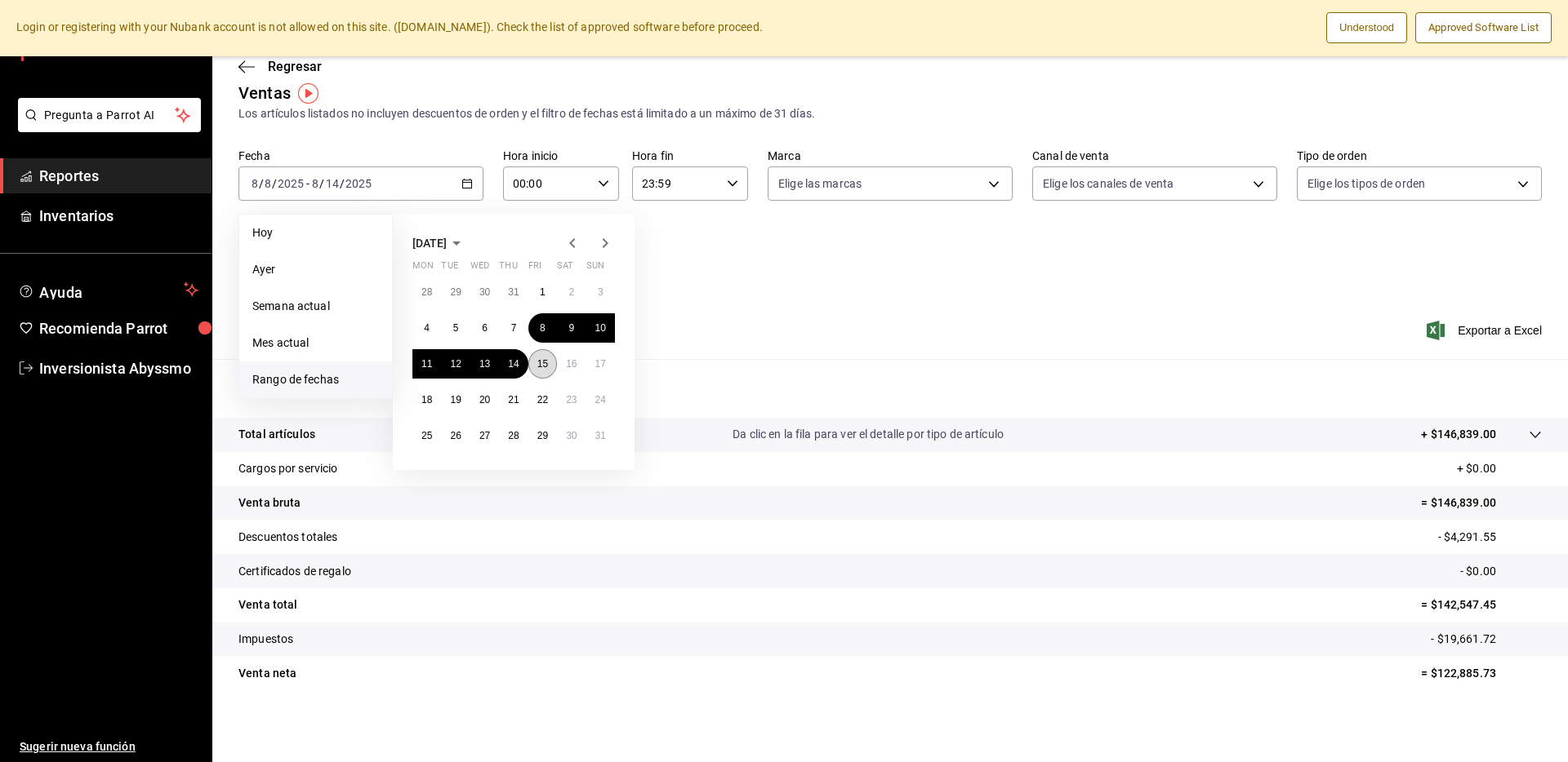
click at [538, 359] on abbr "15" at bounding box center [542, 364] width 11 height 11
click at [515, 397] on abbr "21" at bounding box center [513, 400] width 11 height 11
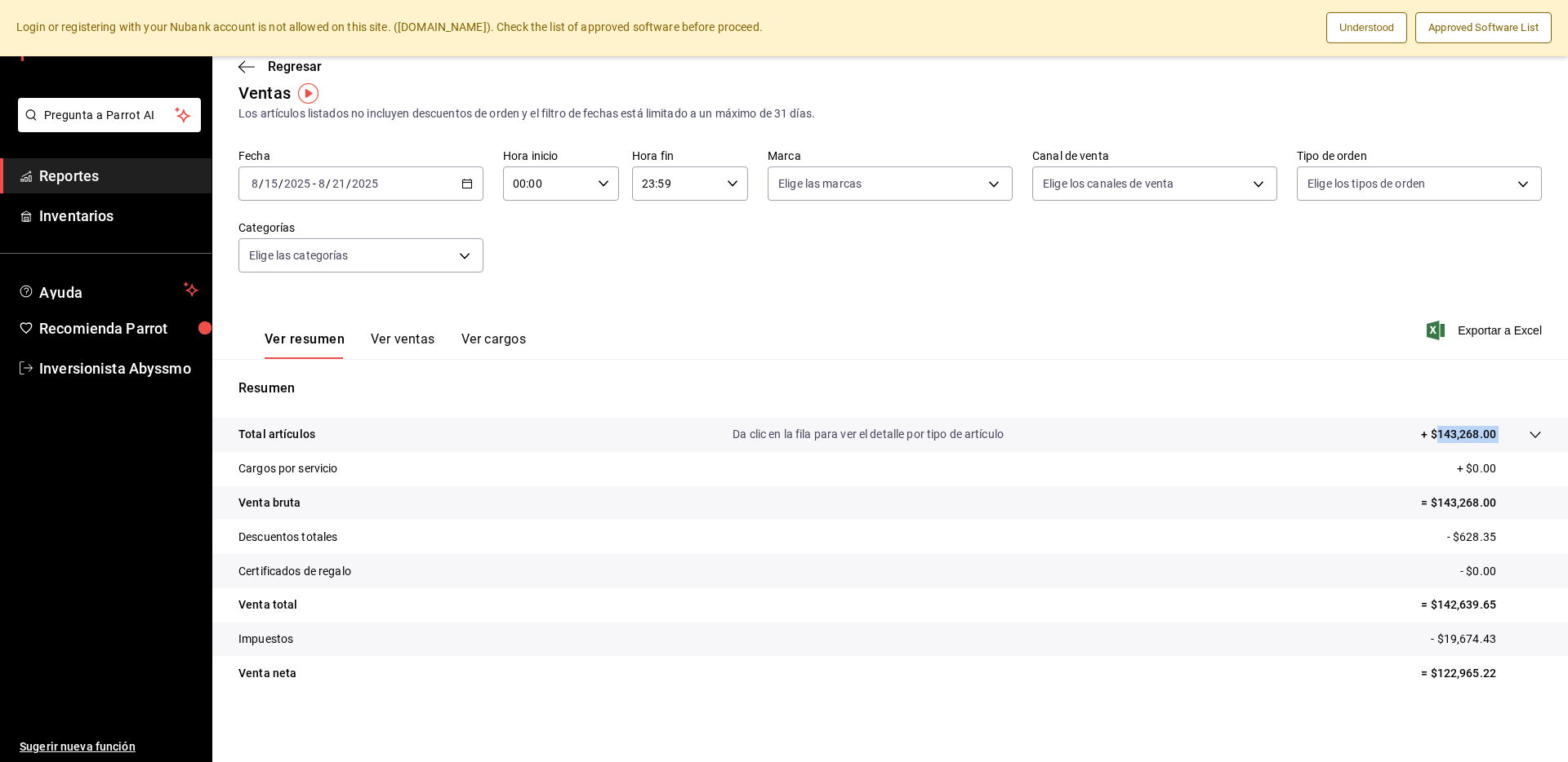
copy tbody "143,268.00"
drag, startPoint x: 1492, startPoint y: 432, endPoint x: 1396, endPoint y: 408, distance: 99.0
click at [1396, 408] on div "Resumen Total artículos Da clic en la fila para ver el detalle por tipo de artí…" at bounding box center [890, 544] width 1356 height 332
click at [1494, 538] on p "- $628.35" at bounding box center [1494, 537] width 95 height 17
copy p "628.35"
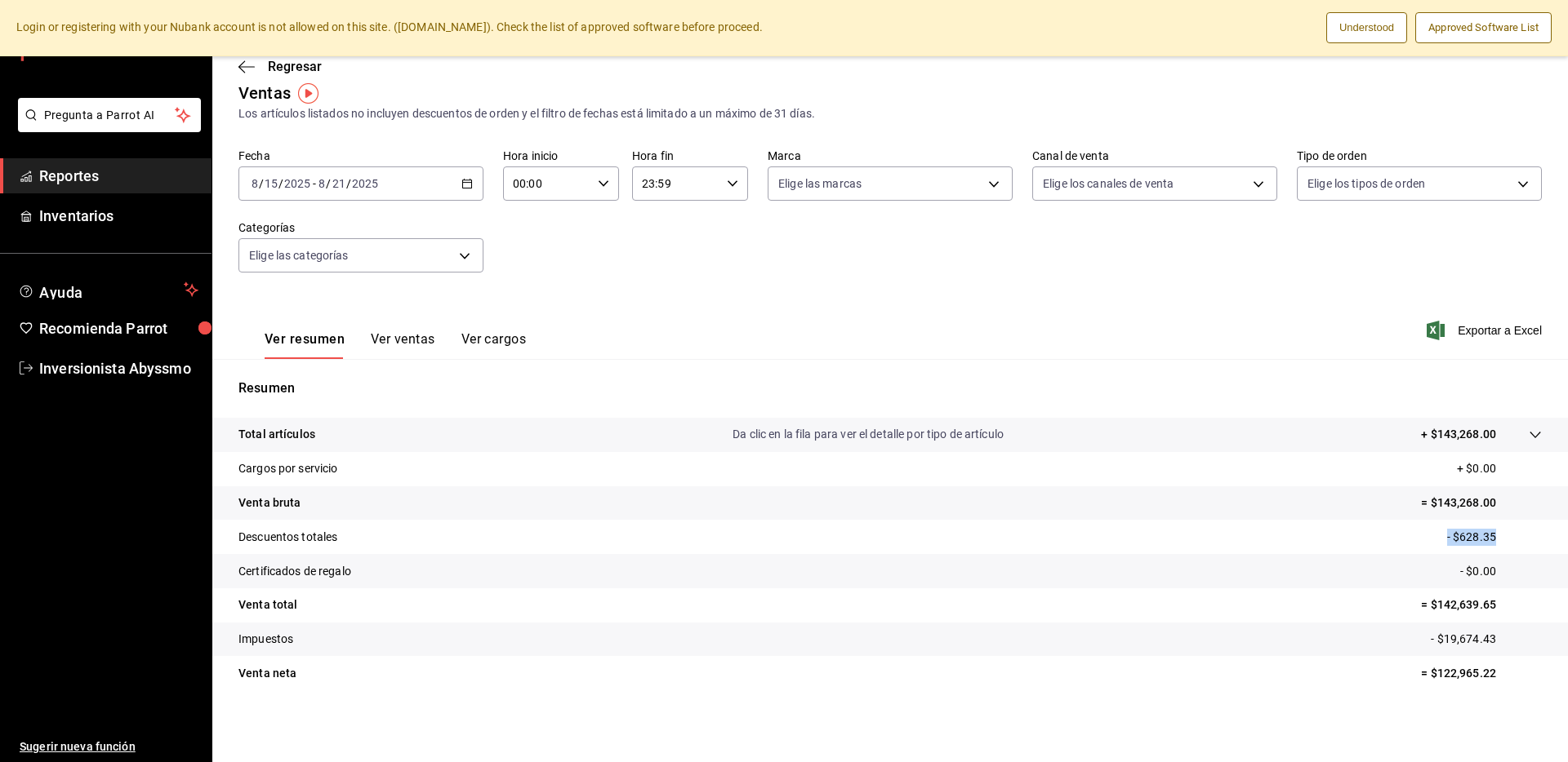
drag, startPoint x: 1482, startPoint y: 535, endPoint x: 1413, endPoint y: 533, distance: 69.0
click at [1413, 533] on tr "Descuentos totales - $628.35" at bounding box center [890, 537] width 1356 height 34
click at [441, 185] on div "2025-08-15 8 / 15 / 2025 - 2025-08-21 8 / 21 / 2025" at bounding box center [361, 184] width 245 height 34
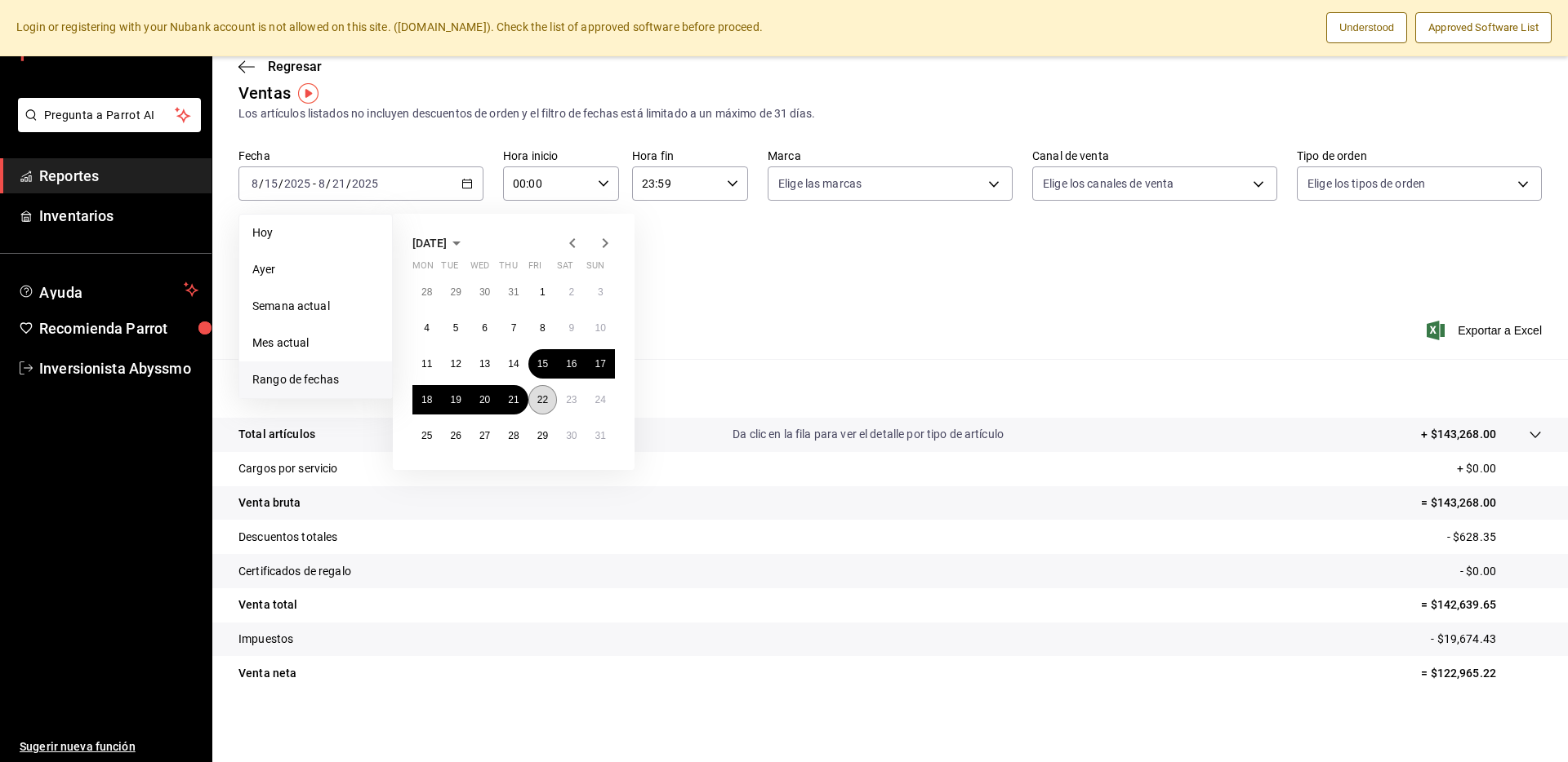
click at [538, 402] on abbr "22" at bounding box center [542, 400] width 11 height 11
click at [518, 432] on abbr "28" at bounding box center [513, 436] width 11 height 11
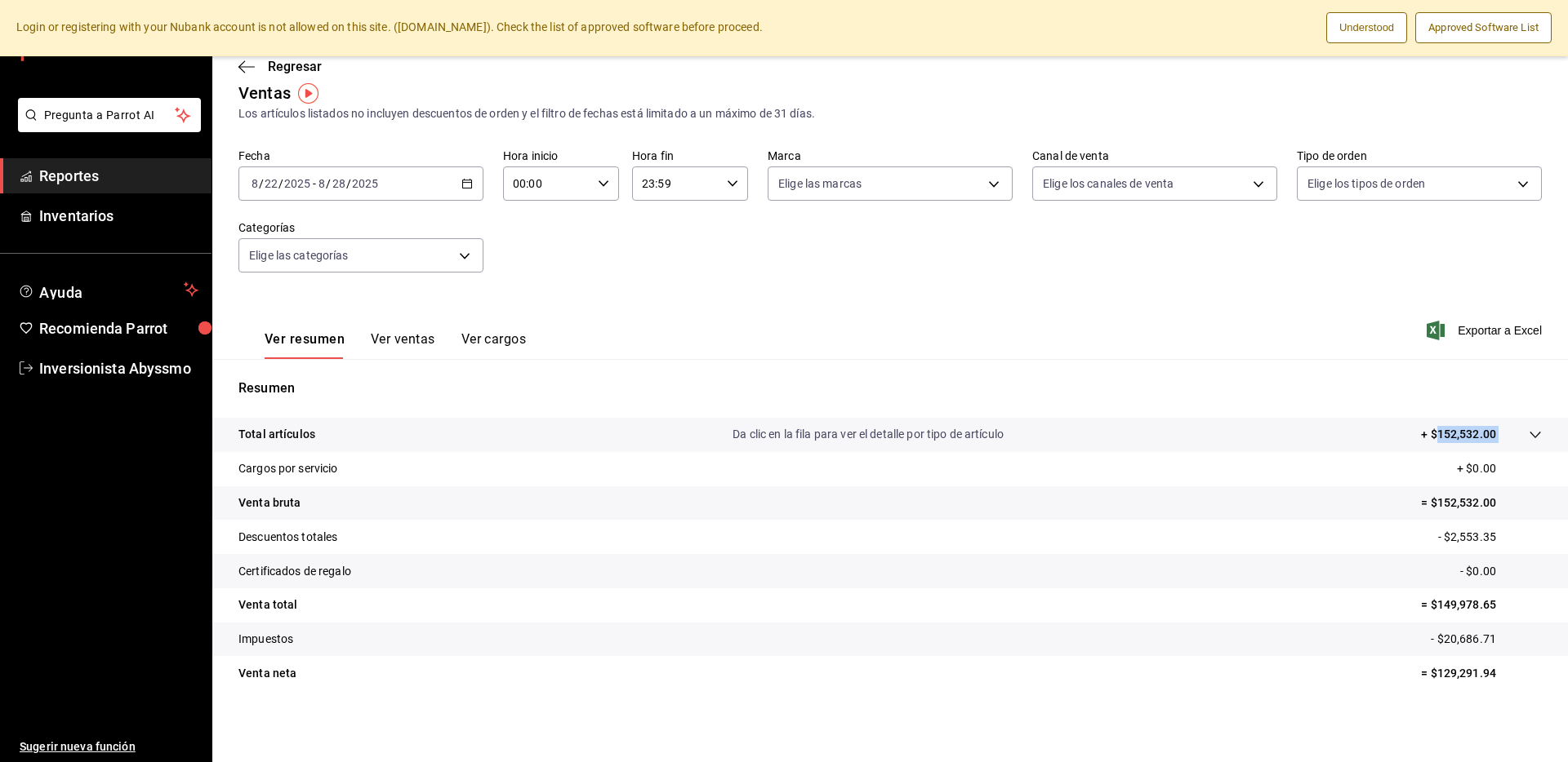
copy tbody "152,532.00"
drag, startPoint x: 1489, startPoint y: 437, endPoint x: 1411, endPoint y: 432, distance: 78.2
click at [1411, 432] on tr "Total artículos Da clic en la fila para ver el detalle por tipo de artículo + $…" at bounding box center [890, 435] width 1356 height 34
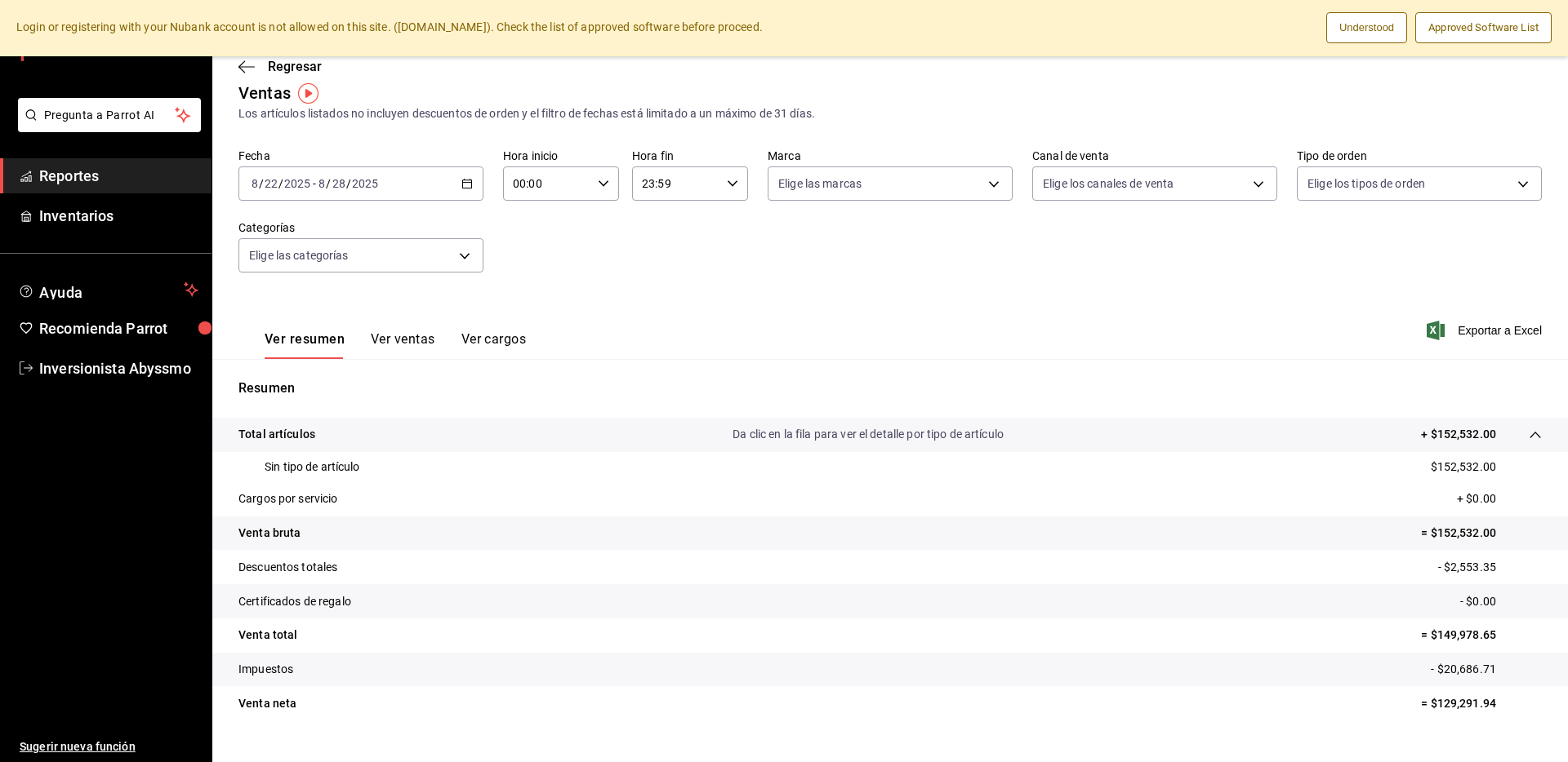
click at [1453, 560] on p "- $2,553.35" at bounding box center [1490, 568] width 103 height 17
copy p "2,553.35"
drag, startPoint x: 1485, startPoint y: 566, endPoint x: 1442, endPoint y: 567, distance: 43.0
click at [1442, 567] on p "- $2,553.35" at bounding box center [1490, 568] width 103 height 17
click at [457, 186] on div "2025-08-22 8 / 22 / 2025 - 2025-08-28 8 / 28 / 2025" at bounding box center [361, 184] width 245 height 34
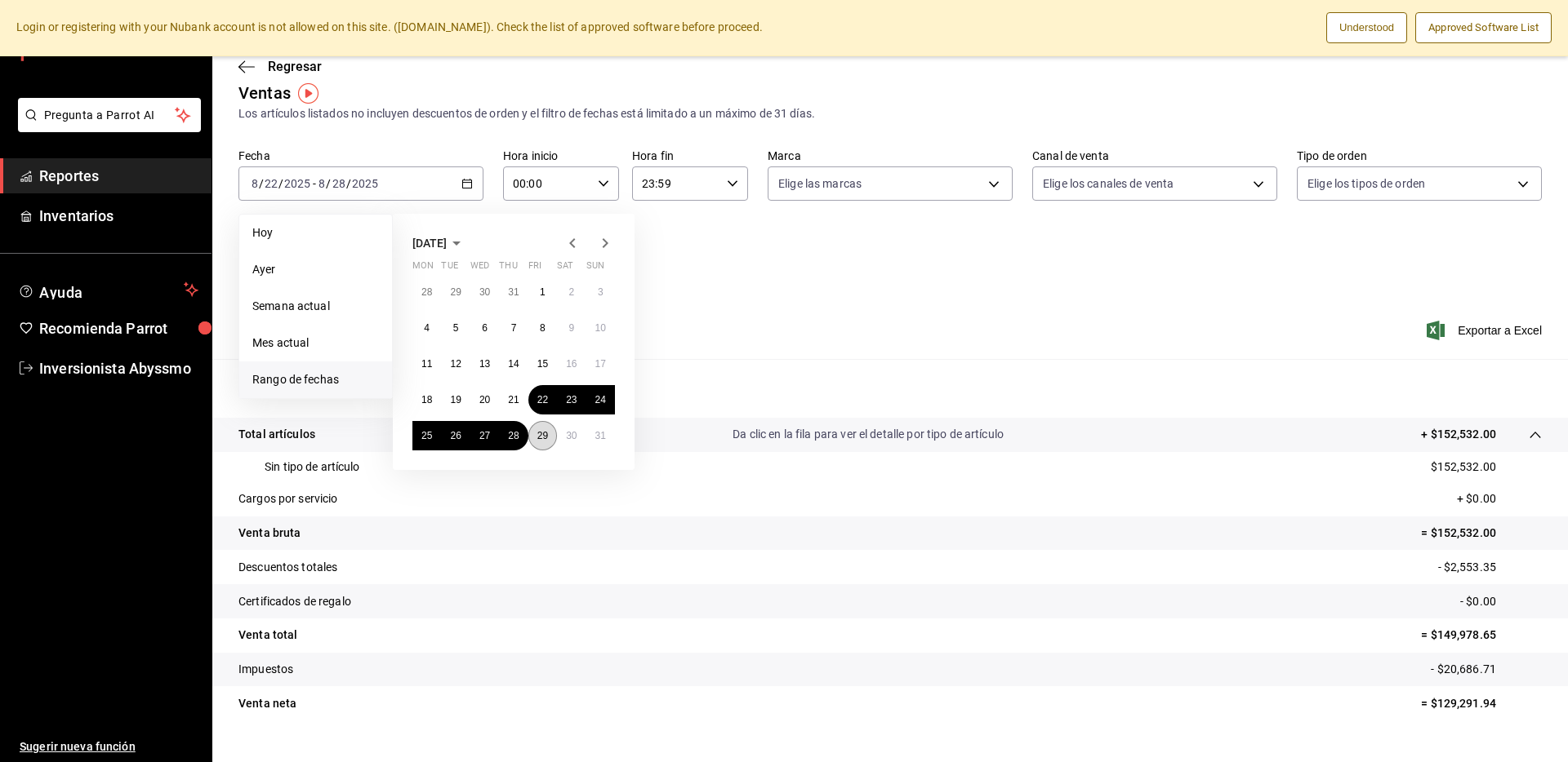
click at [545, 436] on abbr "29" at bounding box center [542, 436] width 11 height 11
click at [597, 442] on button "31" at bounding box center [601, 436] width 29 height 30
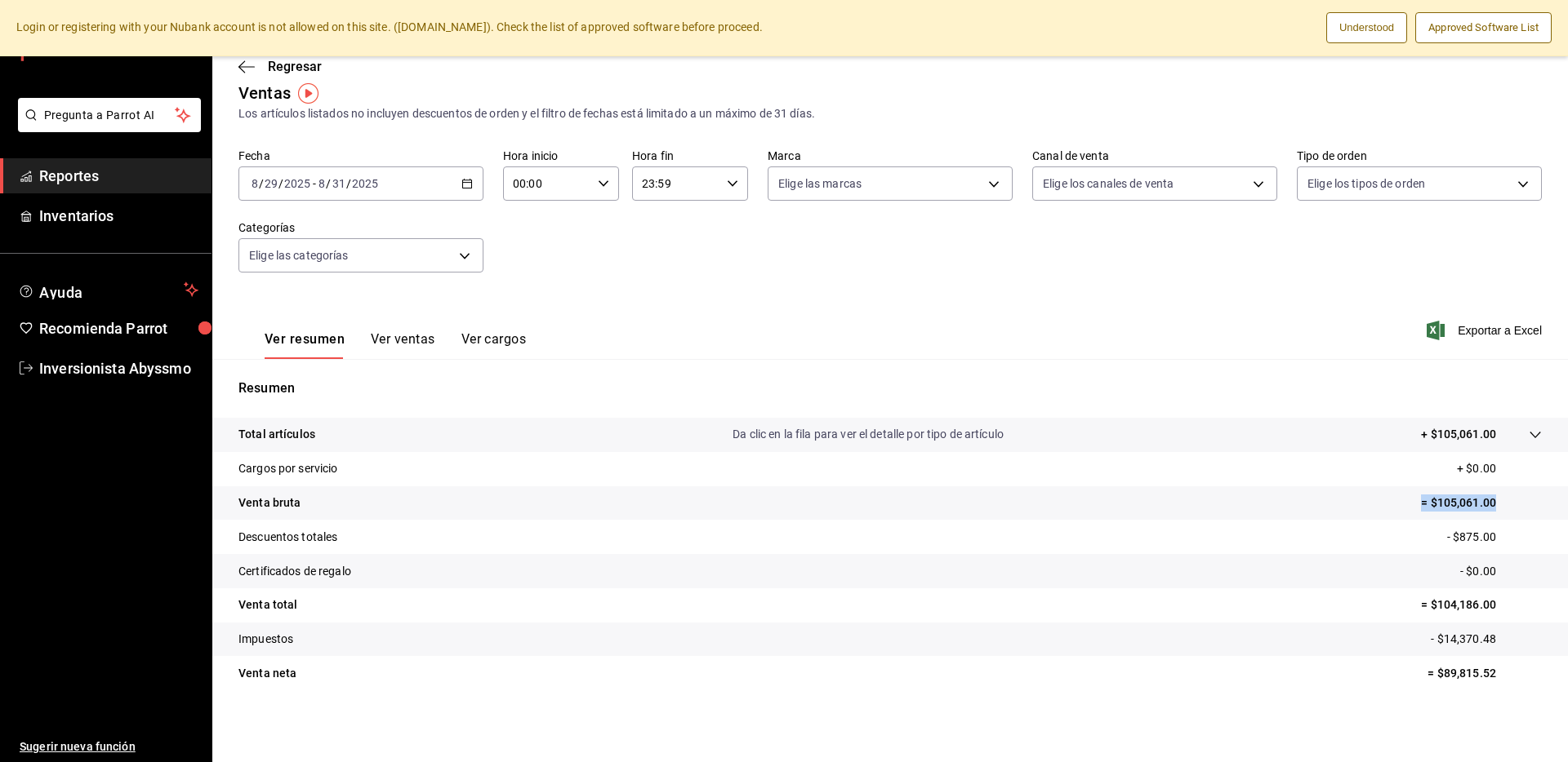
drag, startPoint x: 1491, startPoint y: 504, endPoint x: 1410, endPoint y: 496, distance: 81.4
click at [1421, 496] on p "= $105,061.00" at bounding box center [1481, 503] width 121 height 17
drag, startPoint x: 1484, startPoint y: 534, endPoint x: 1448, endPoint y: 539, distance: 36.3
click at [1448, 539] on p "- $875.00" at bounding box center [1494, 537] width 95 height 17
